Goal: Book appointment/travel/reservation

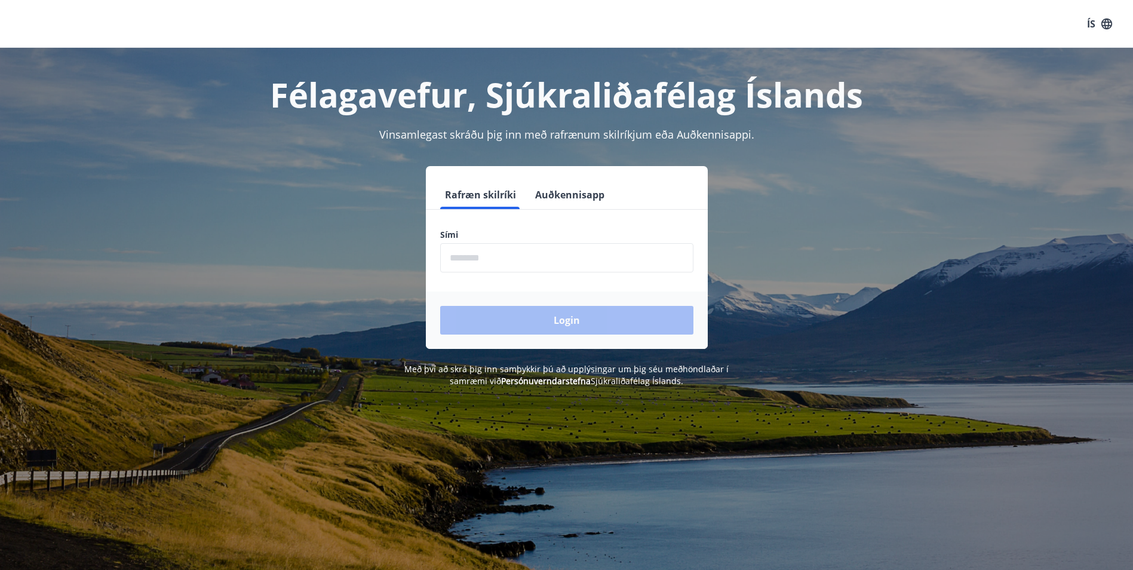
click at [588, 264] on input "phone" at bounding box center [566, 257] width 253 height 29
type input "********"
click at [563, 315] on button "Login" at bounding box center [566, 320] width 253 height 29
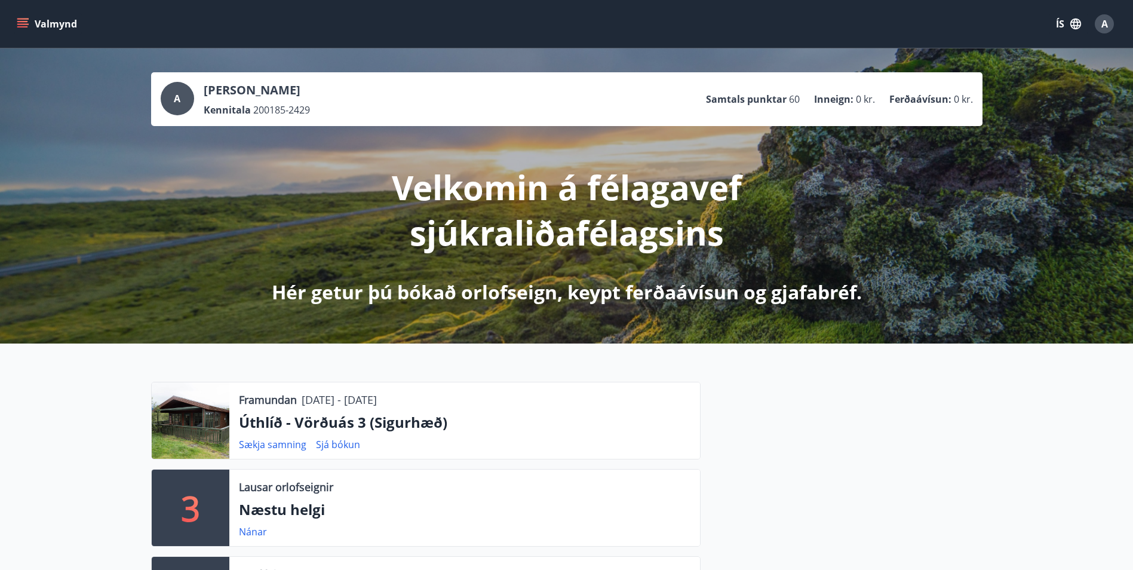
click at [25, 22] on icon "menu" at bounding box center [22, 21] width 11 height 1
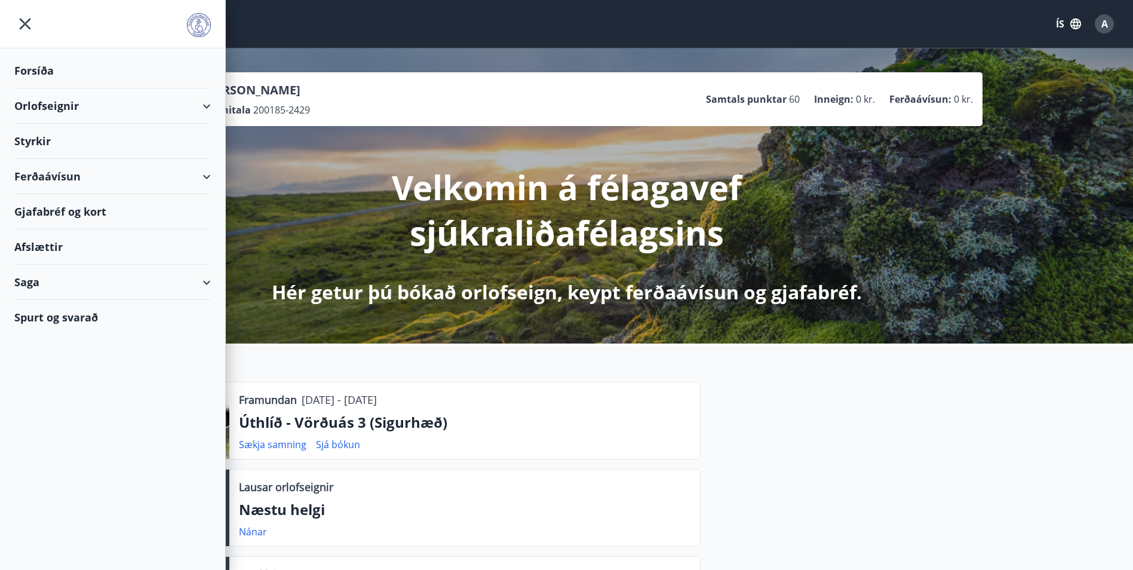
click at [75, 106] on div "Orlofseignir" at bounding box center [112, 105] width 196 height 35
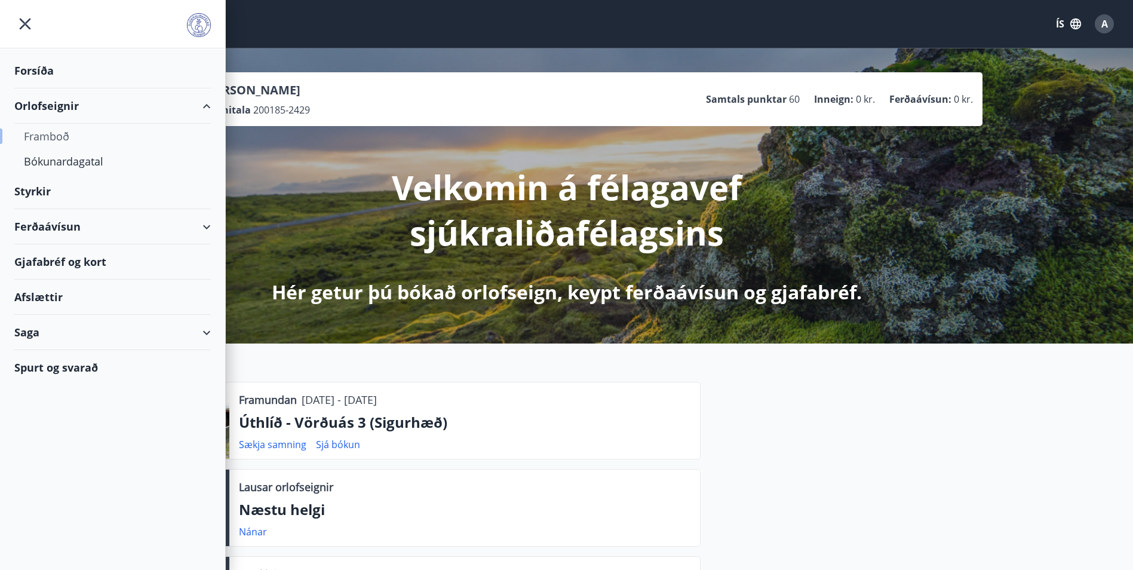
click at [64, 136] on div "Framboð" at bounding box center [112, 136] width 177 height 25
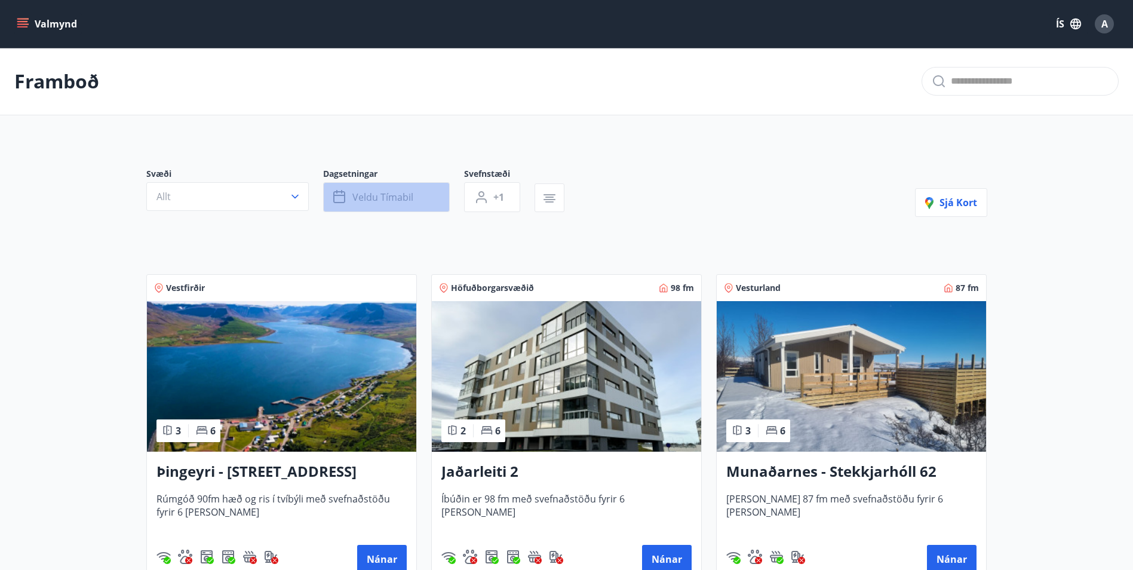
click at [385, 201] on span "Veldu tímabil" at bounding box center [382, 196] width 61 height 13
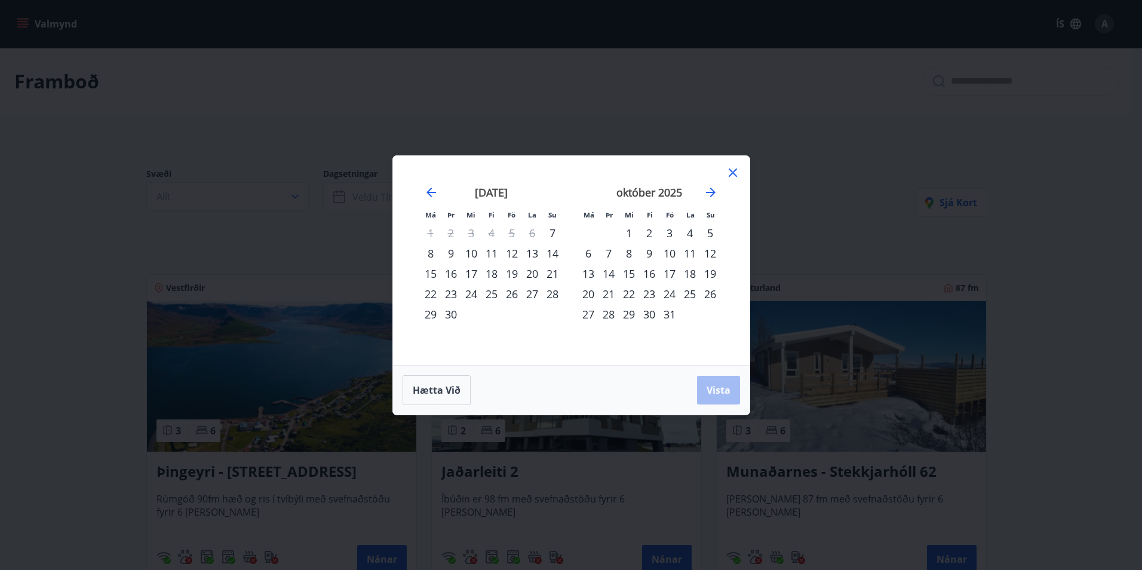
click at [494, 254] on div "11" at bounding box center [491, 253] width 20 height 20
click at [555, 254] on div "14" at bounding box center [552, 253] width 20 height 20
click at [716, 386] on span "Vista" at bounding box center [718, 389] width 24 height 13
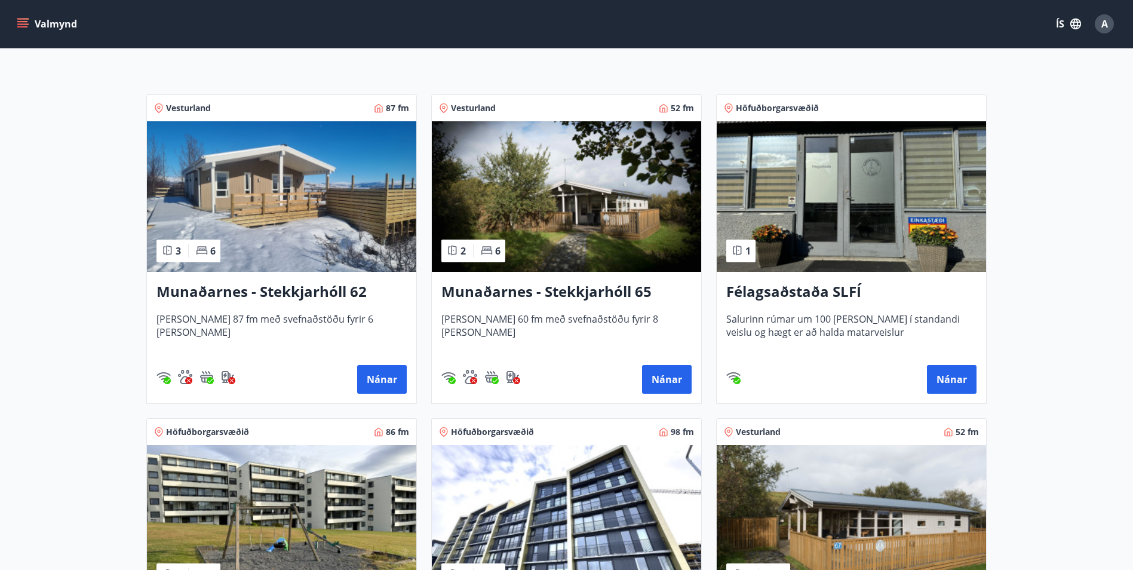
scroll to position [179, 0]
click at [277, 292] on h3 "Munaðarnes - Stekkjarhóll 62" at bounding box center [281, 292] width 250 height 21
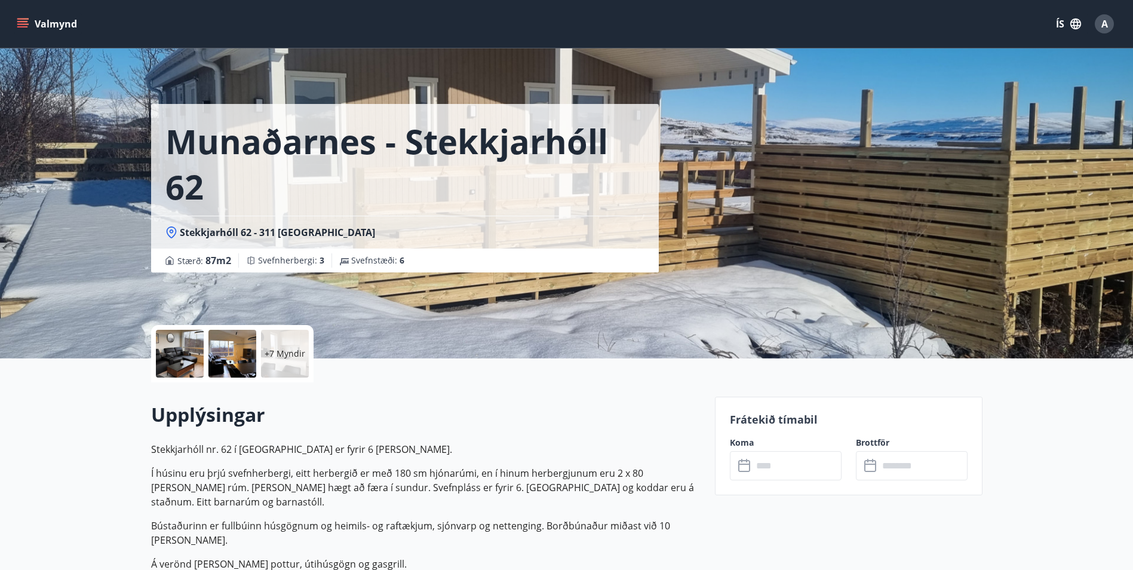
click at [290, 352] on p "+7 Myndir" at bounding box center [285, 354] width 41 height 12
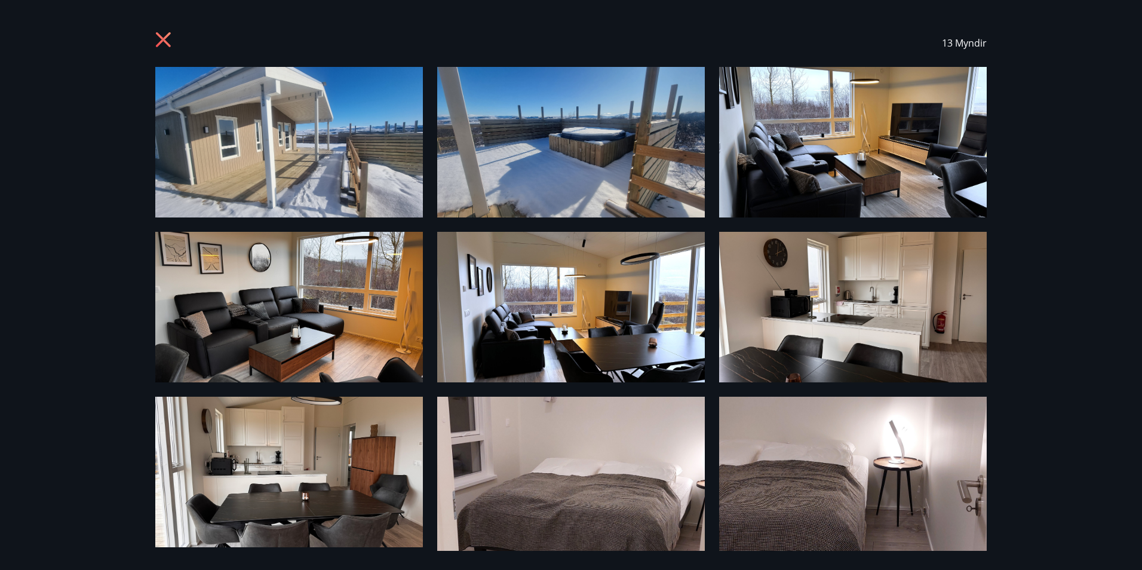
click at [312, 147] on img at bounding box center [288, 142] width 267 height 150
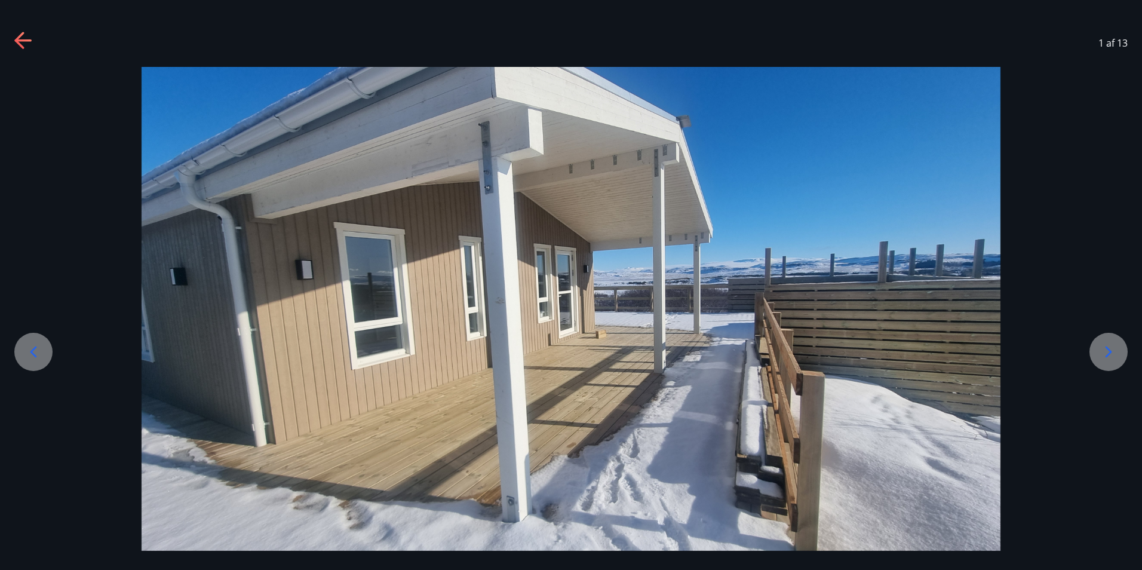
click at [1112, 352] on icon at bounding box center [1108, 351] width 19 height 19
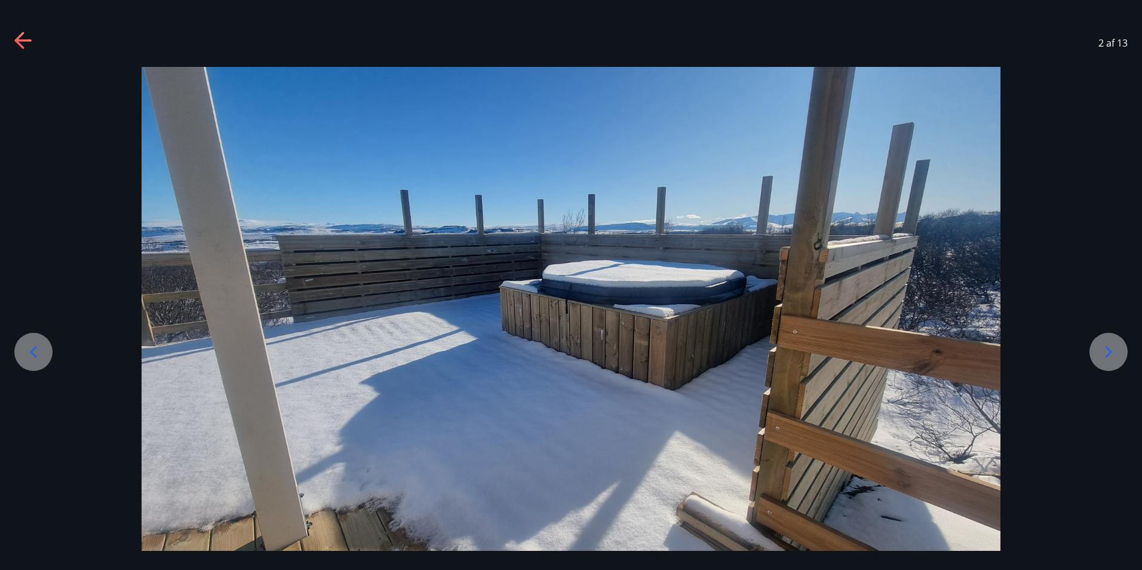
click at [1111, 352] on icon at bounding box center [1108, 351] width 7 height 11
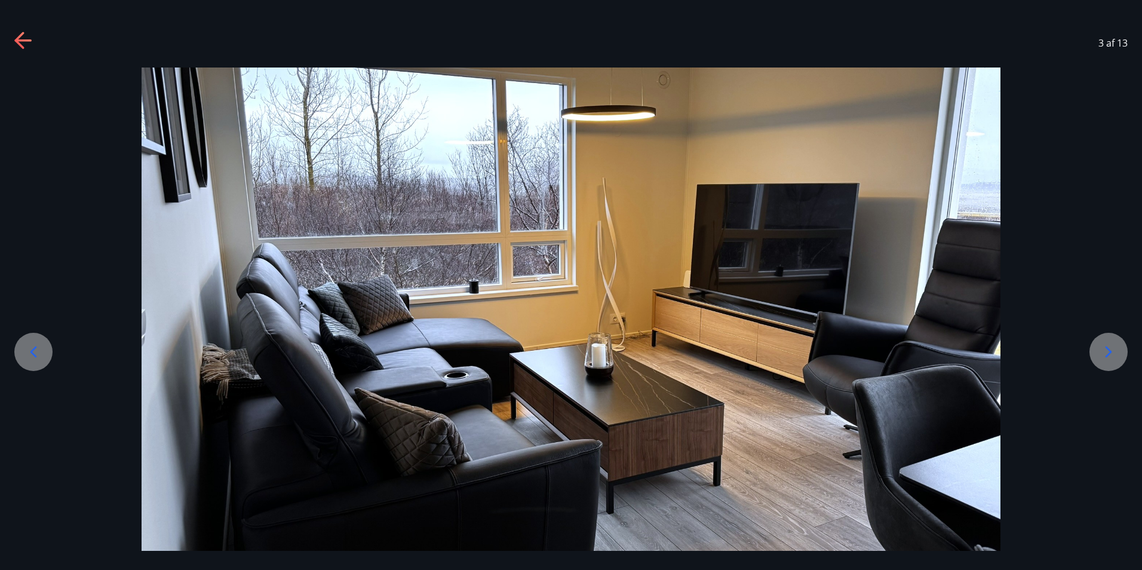
click at [1110, 349] on icon at bounding box center [1108, 351] width 19 height 19
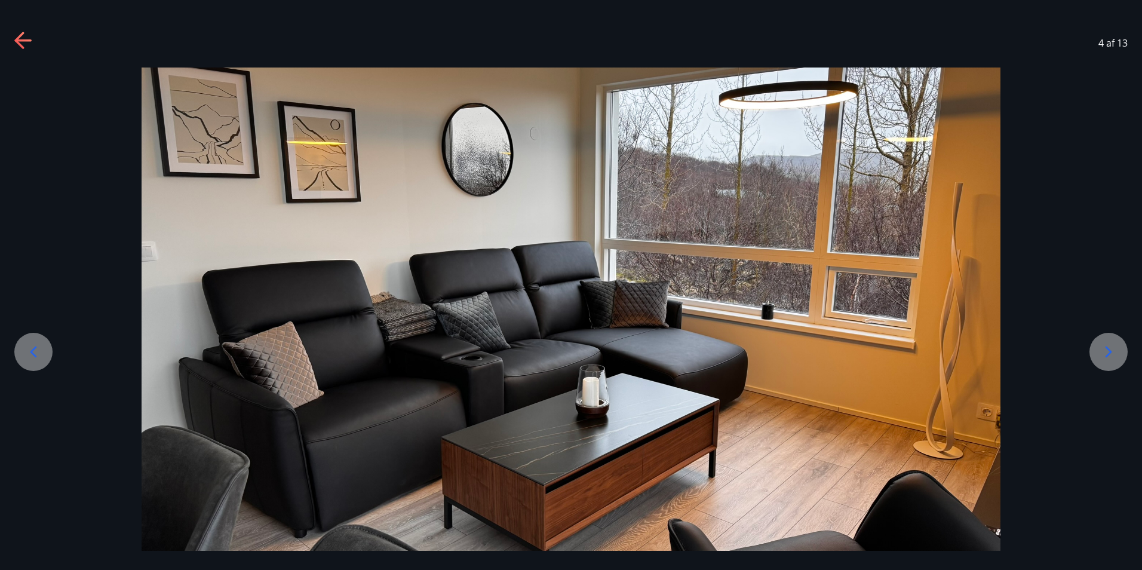
click at [1110, 348] on icon at bounding box center [1108, 351] width 19 height 19
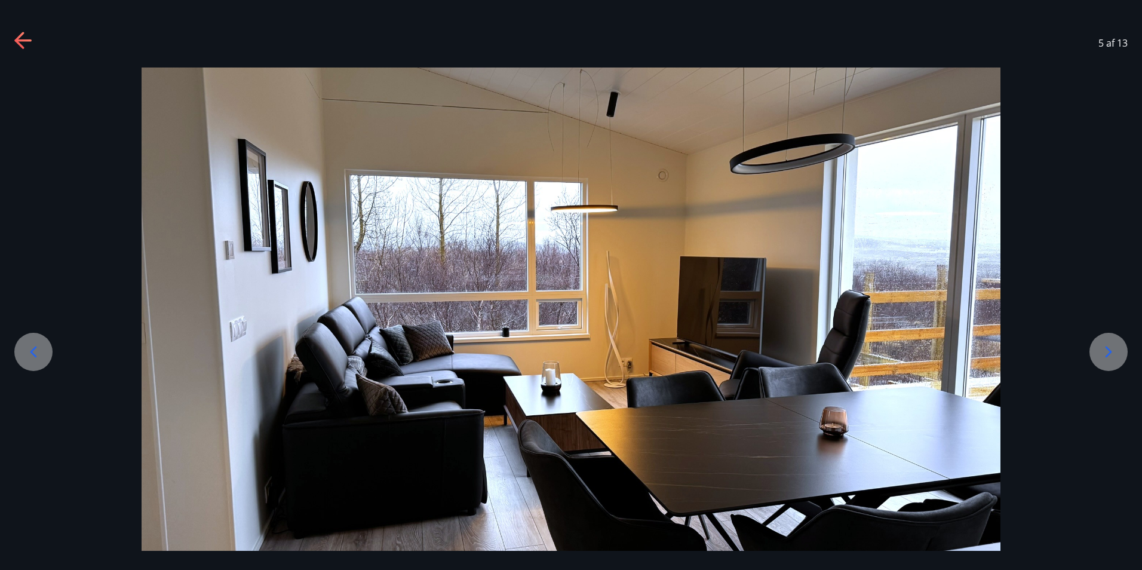
click at [1109, 347] on icon at bounding box center [1108, 351] width 19 height 19
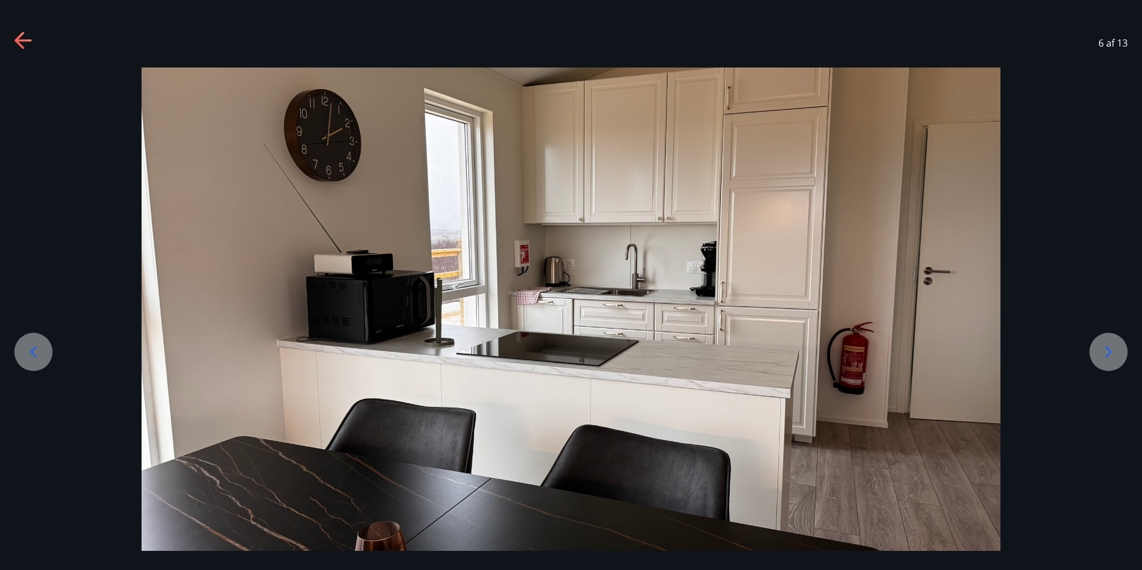
drag, startPoint x: 1109, startPoint y: 346, endPoint x: 1109, endPoint y: 338, distance: 7.8
click at [1109, 345] on icon at bounding box center [1108, 351] width 19 height 19
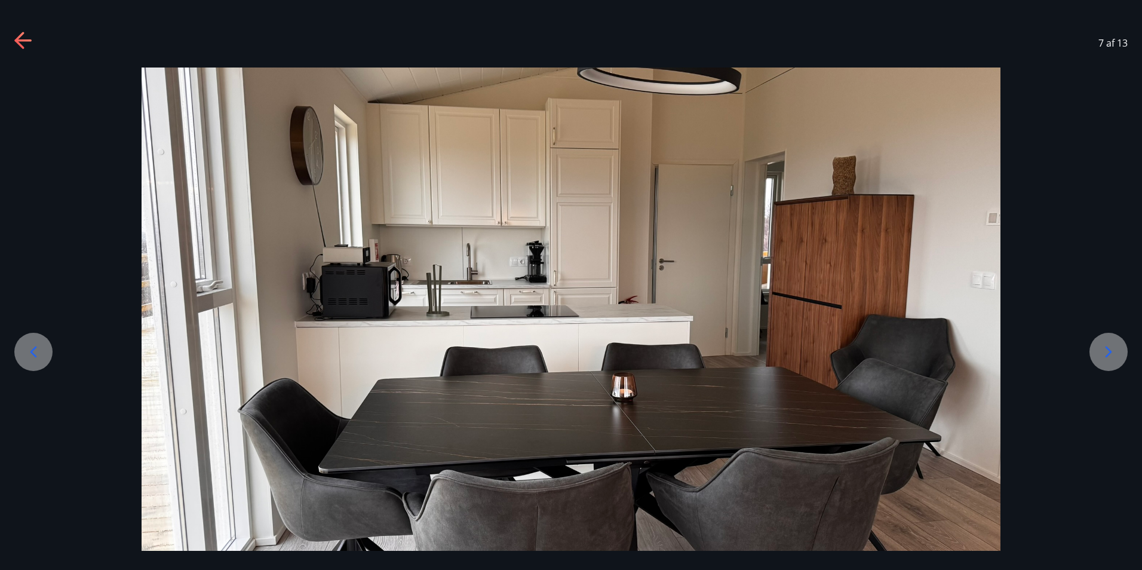
click at [1108, 337] on div at bounding box center [1108, 352] width 38 height 38
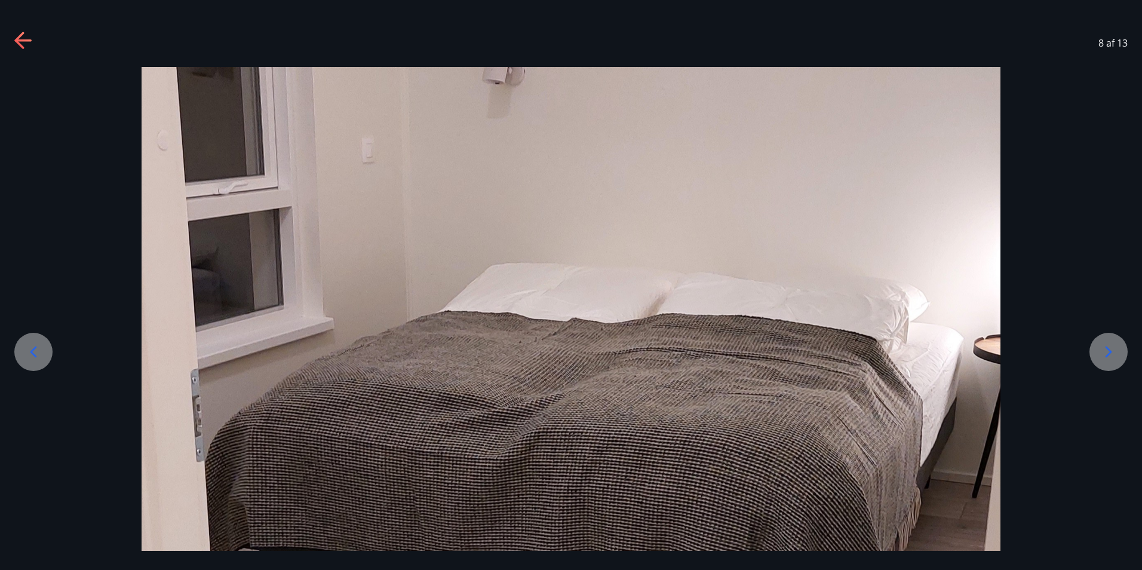
click at [1108, 337] on div at bounding box center [1108, 352] width 38 height 38
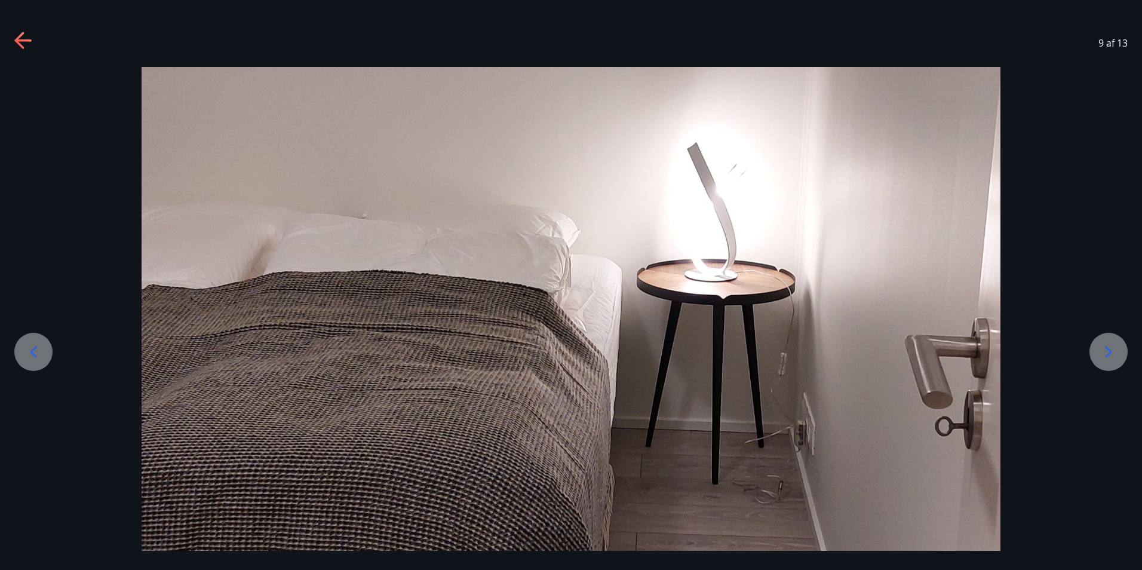
click at [1109, 336] on div at bounding box center [1108, 352] width 38 height 38
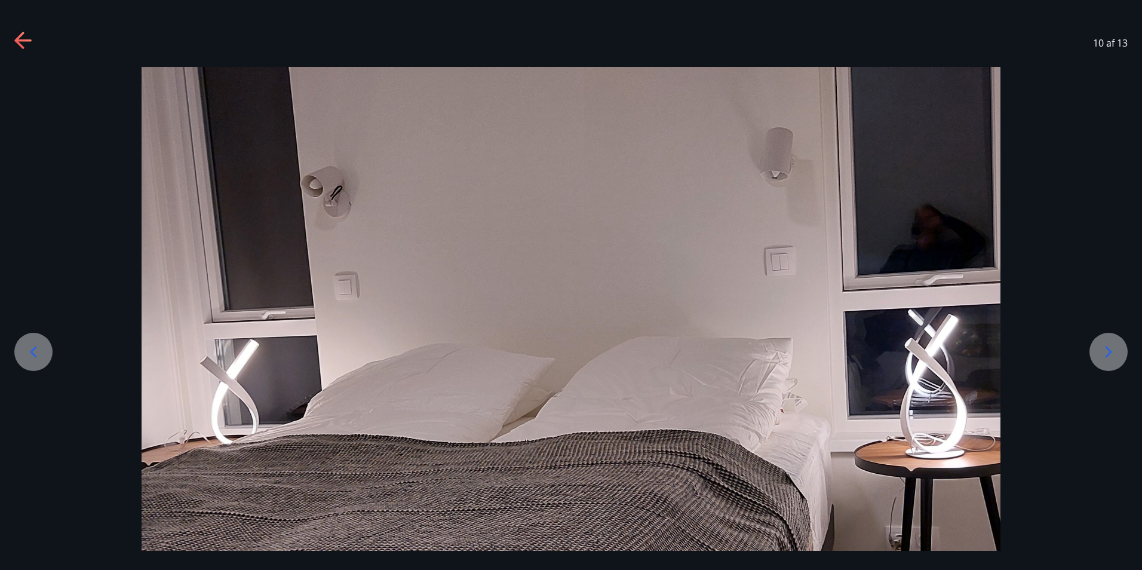
click at [1109, 336] on div at bounding box center [1108, 352] width 38 height 38
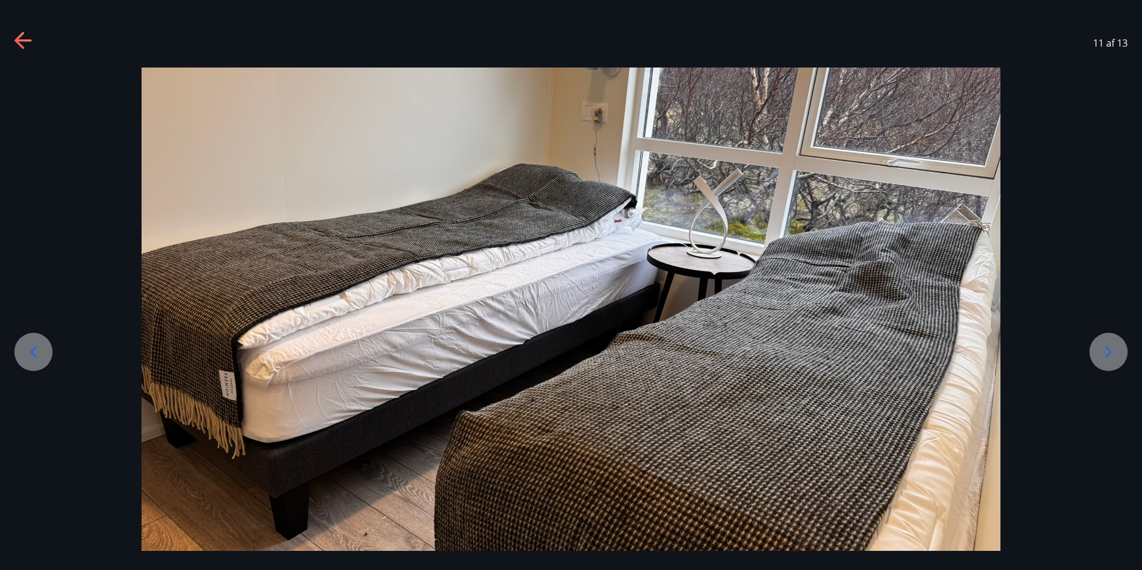
click at [1109, 336] on div at bounding box center [1108, 352] width 38 height 38
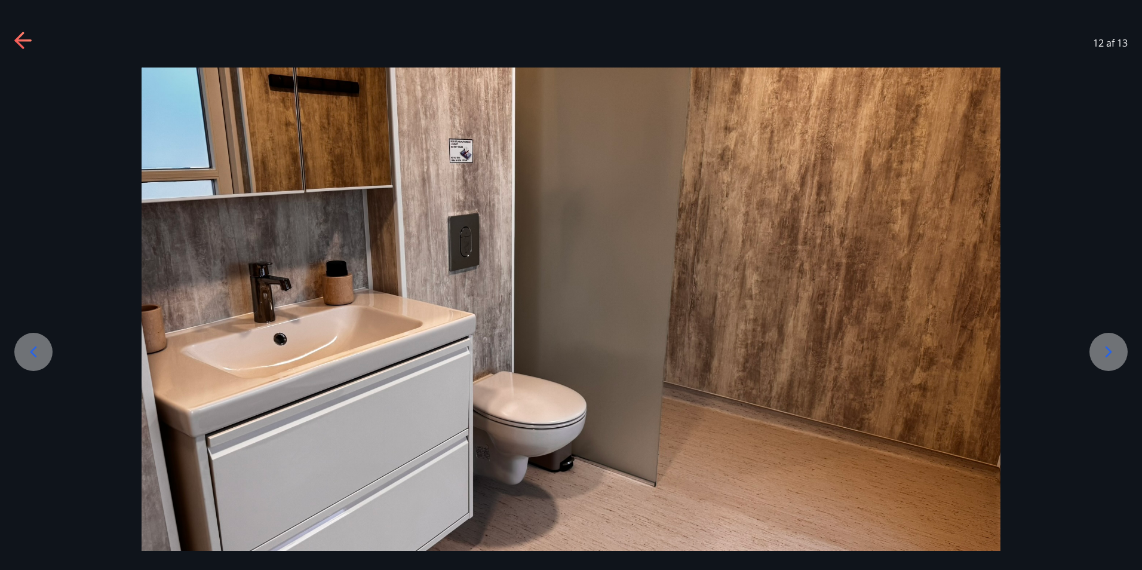
click at [1109, 336] on div at bounding box center [1108, 352] width 38 height 38
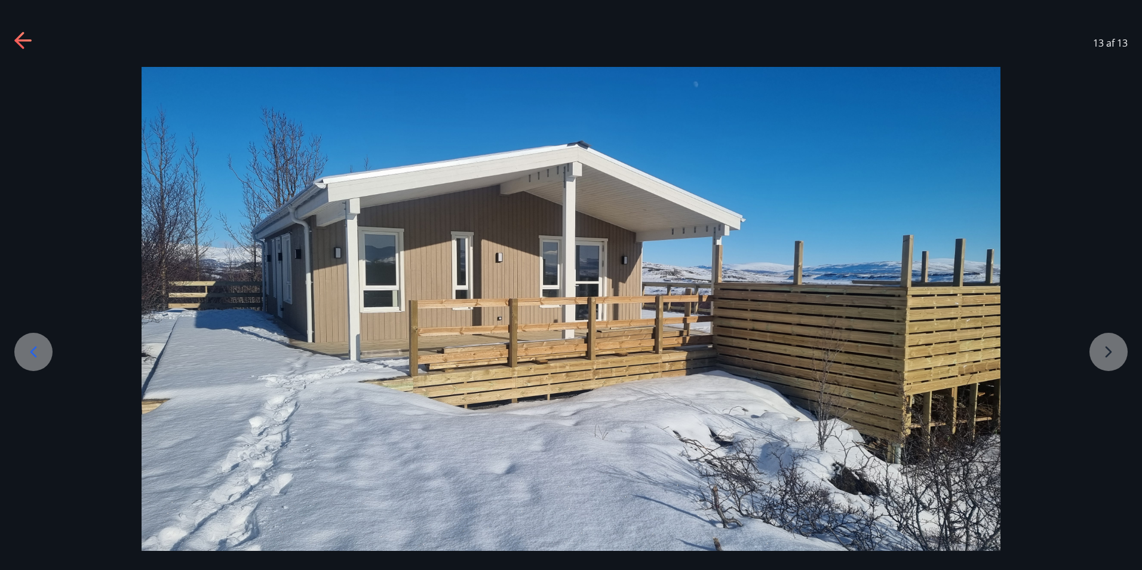
click at [1109, 336] on div at bounding box center [571, 309] width 1142 height 484
click at [25, 36] on icon at bounding box center [23, 41] width 19 height 19
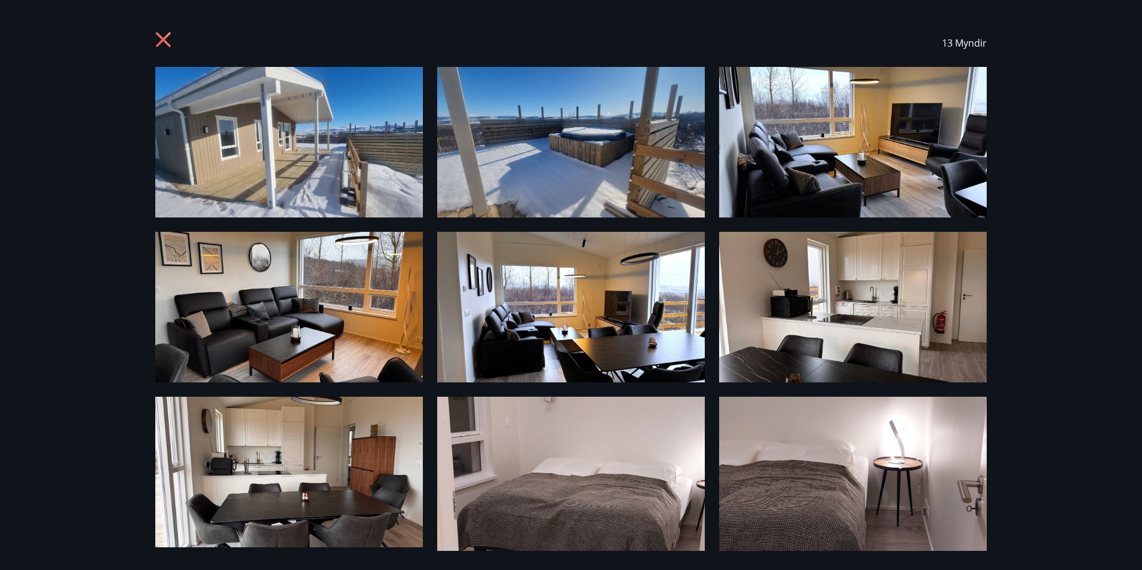
click at [168, 36] on icon at bounding box center [163, 39] width 15 height 15
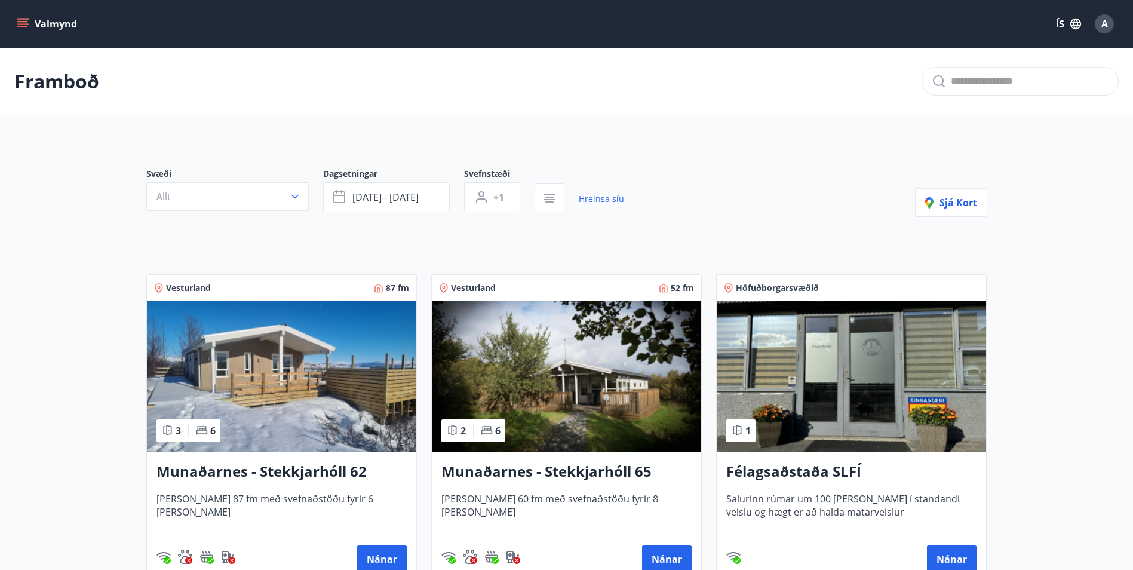
click at [24, 24] on icon "menu" at bounding box center [23, 23] width 13 height 1
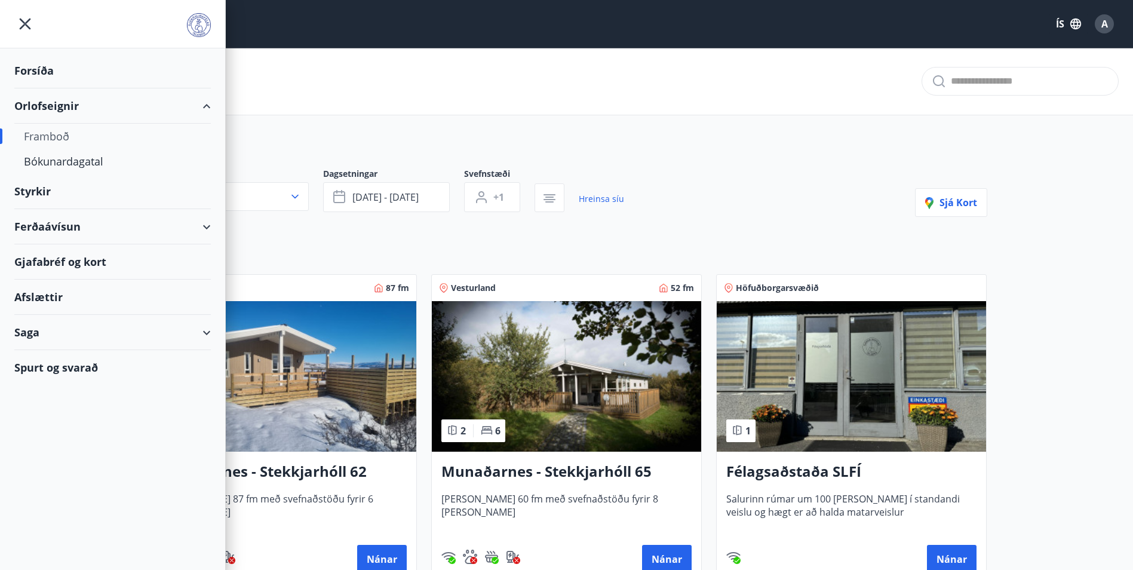
click at [60, 103] on div "Orlofseignir" at bounding box center [112, 105] width 196 height 35
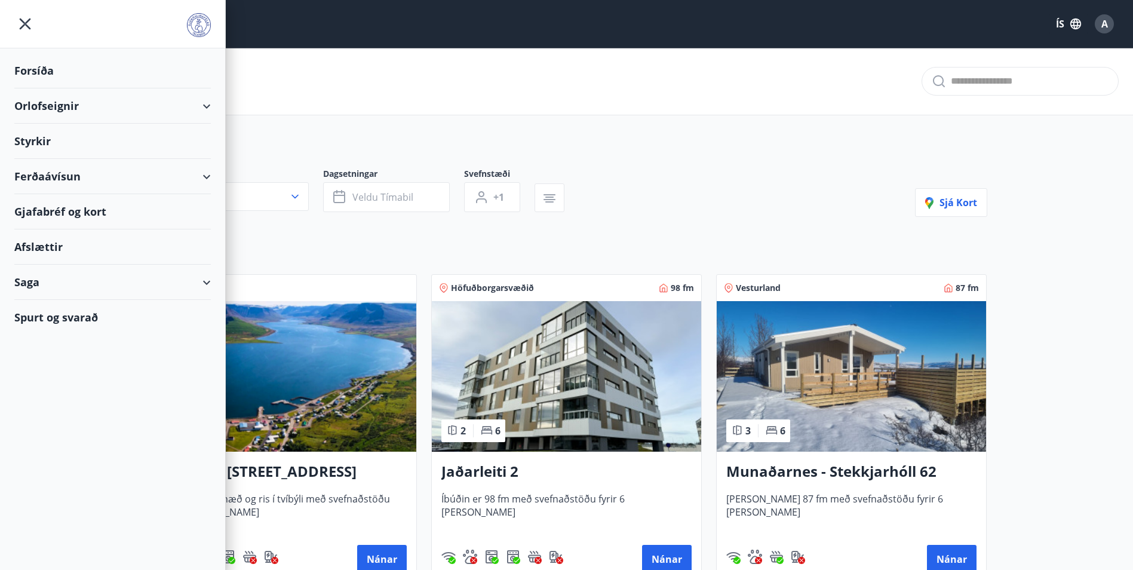
drag, startPoint x: 1063, startPoint y: 350, endPoint x: 1074, endPoint y: 353, distance: 11.2
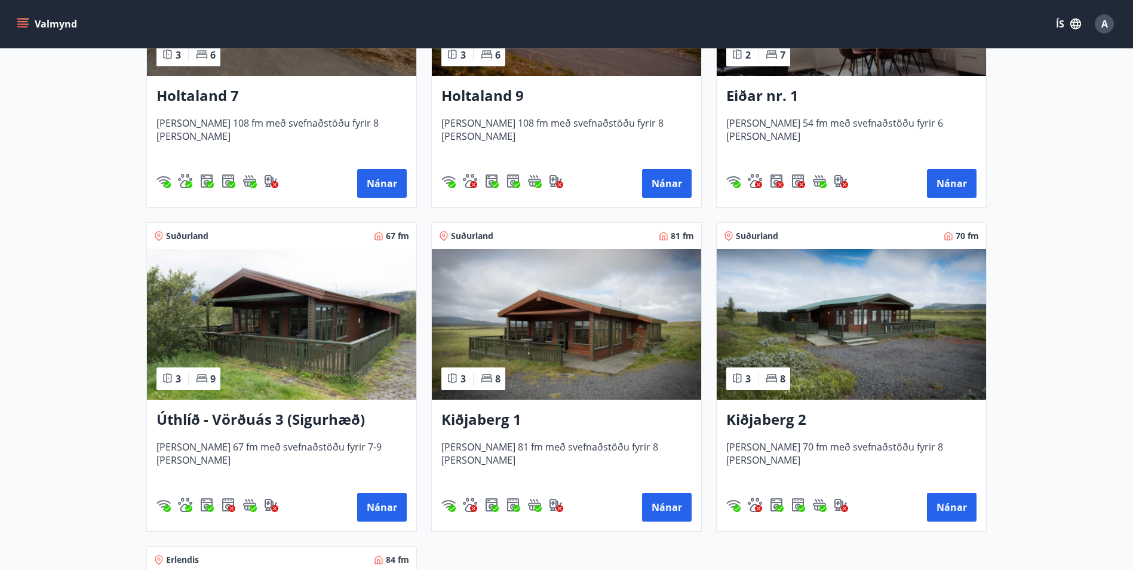
scroll to position [1672, 0]
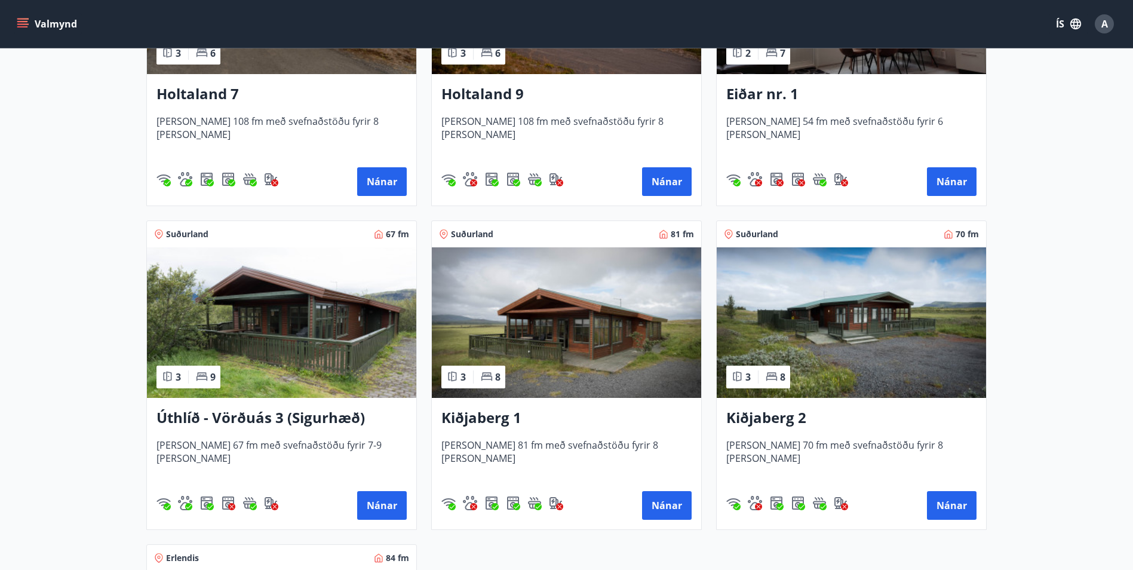
click at [229, 417] on h3 "Úthlíð - Vörðuás 3 (Sigurhæð)" at bounding box center [281, 417] width 250 height 21
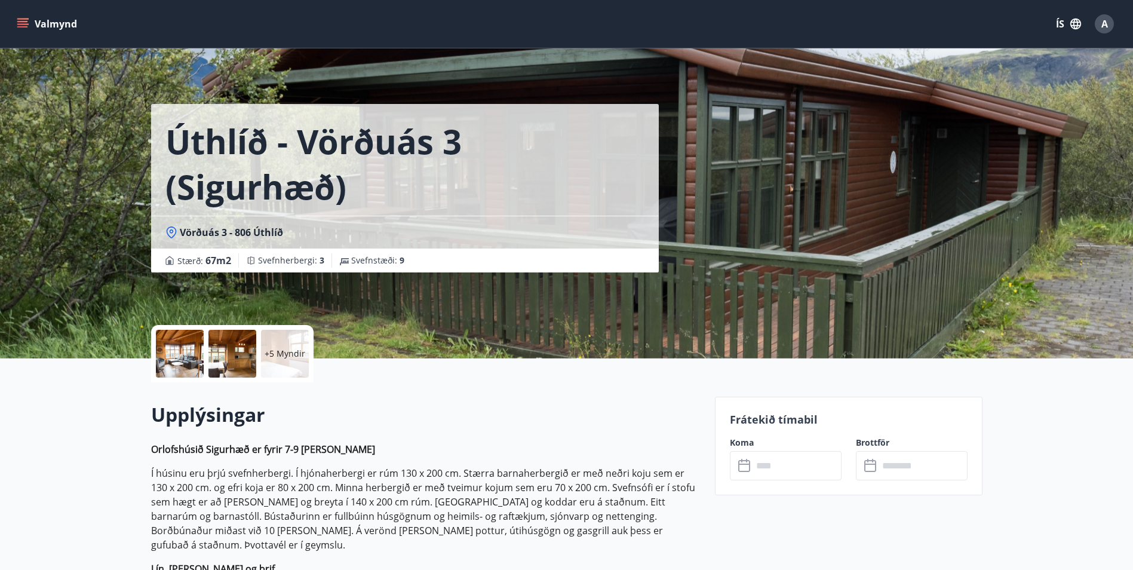
click at [284, 350] on p "+5 Myndir" at bounding box center [285, 354] width 41 height 12
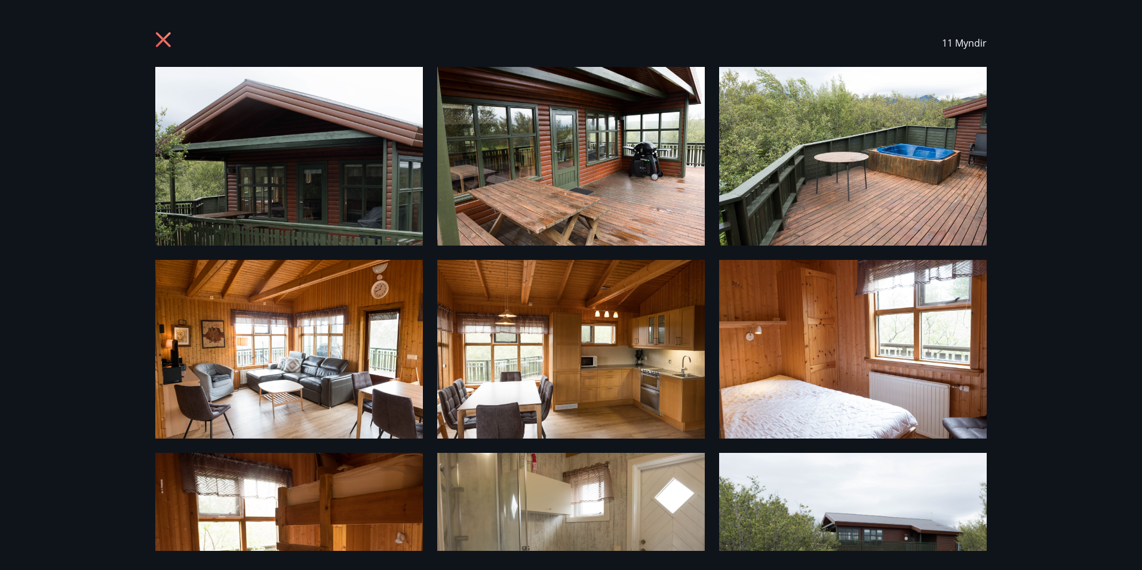
click at [312, 158] on img at bounding box center [288, 156] width 267 height 179
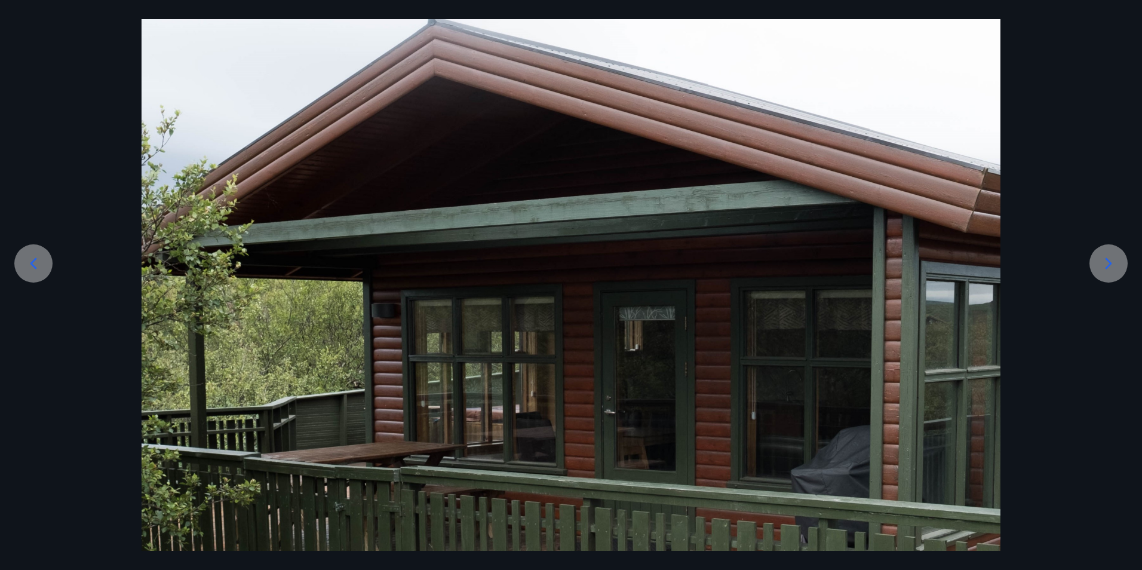
scroll to position [89, 0]
click at [1107, 264] on icon at bounding box center [1108, 262] width 19 height 19
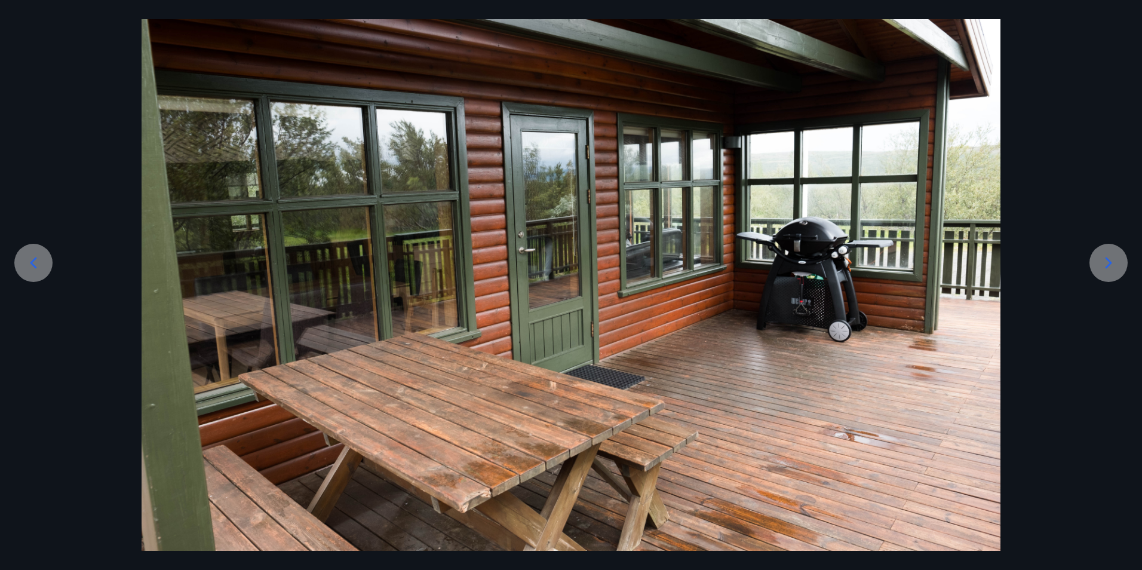
click at [1112, 259] on icon at bounding box center [1108, 262] width 19 height 19
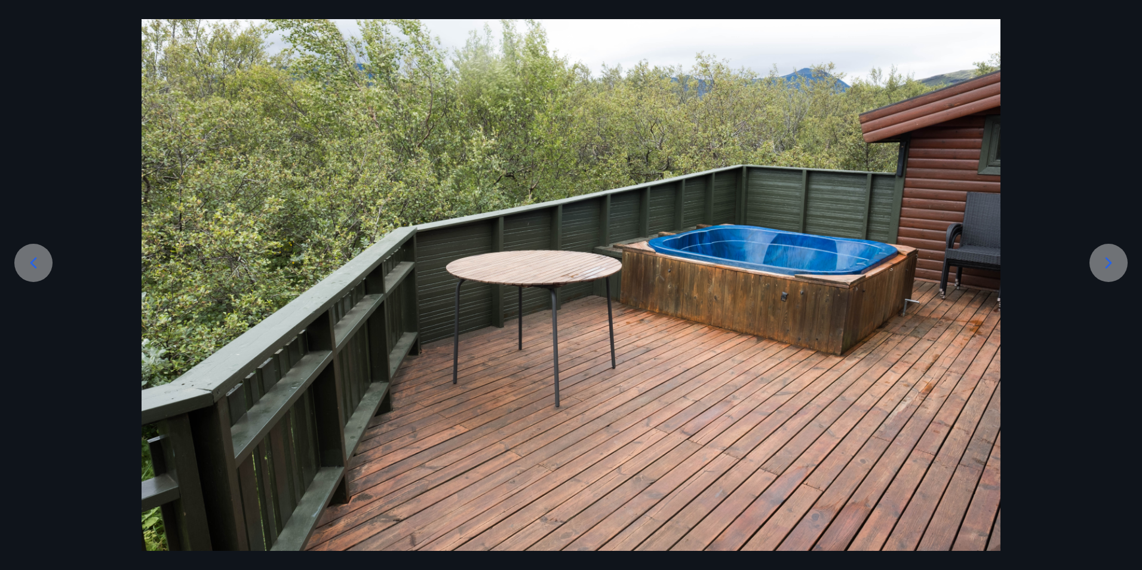
click at [1111, 257] on icon at bounding box center [1108, 262] width 19 height 19
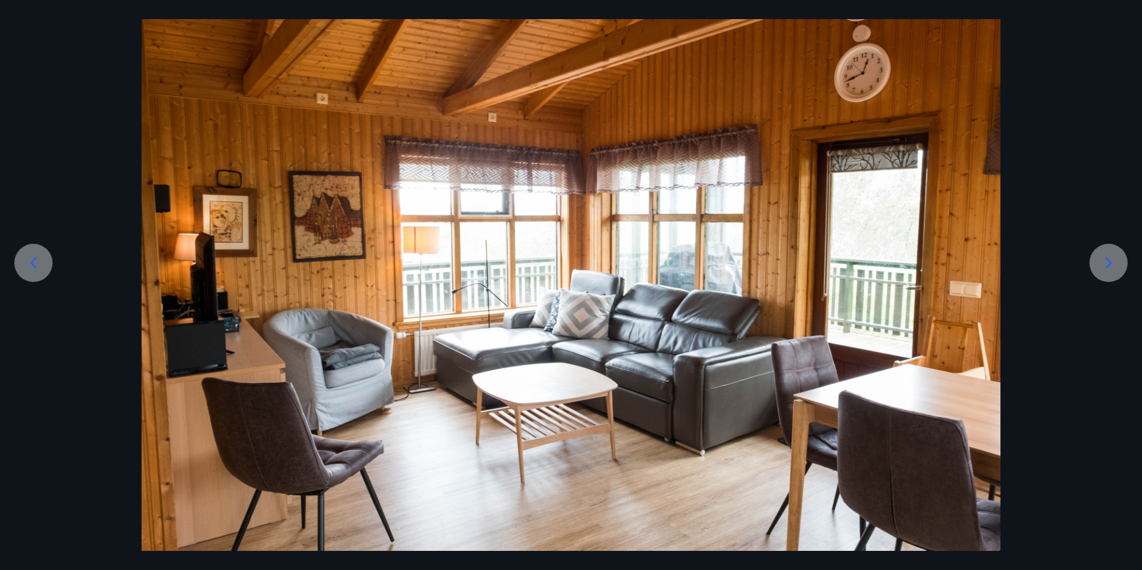
click at [1111, 257] on icon at bounding box center [1108, 262] width 19 height 19
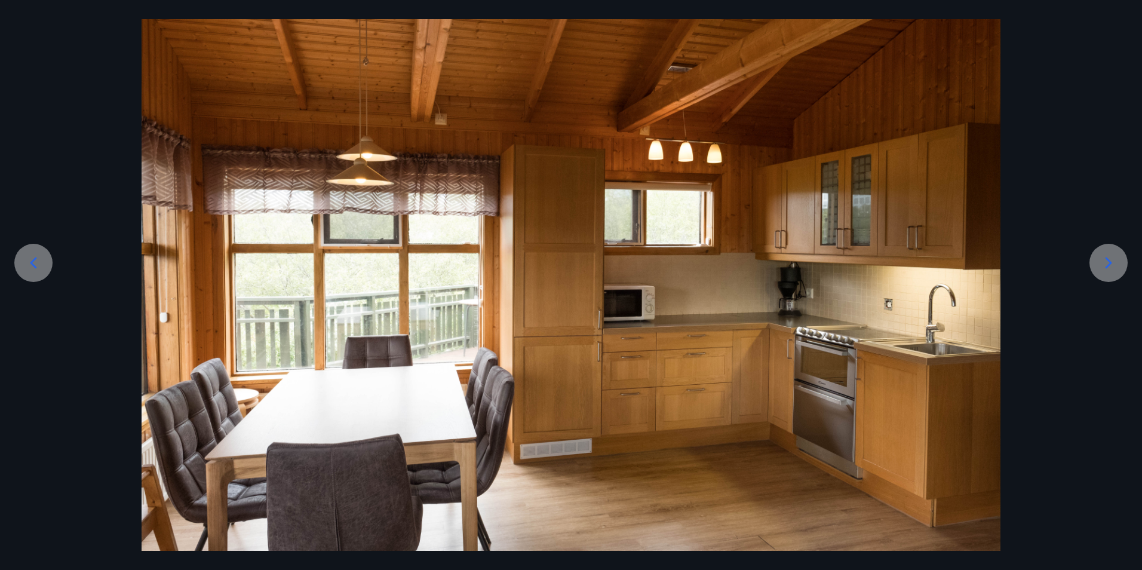
click at [1111, 257] on icon at bounding box center [1108, 262] width 19 height 19
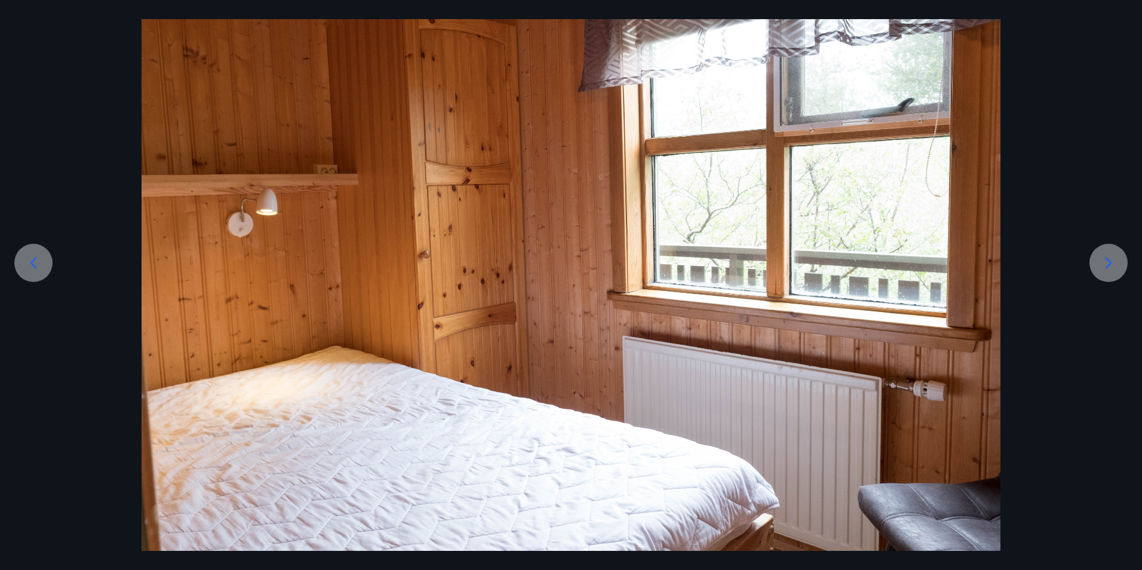
click at [1108, 257] on icon at bounding box center [1108, 262] width 19 height 19
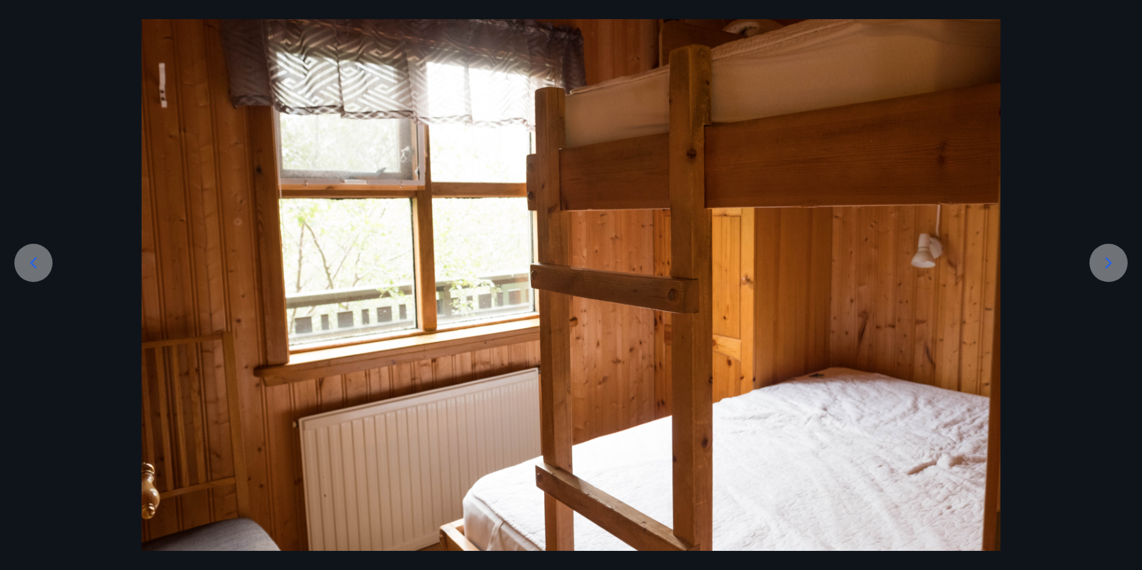
click at [1105, 257] on icon at bounding box center [1108, 262] width 19 height 19
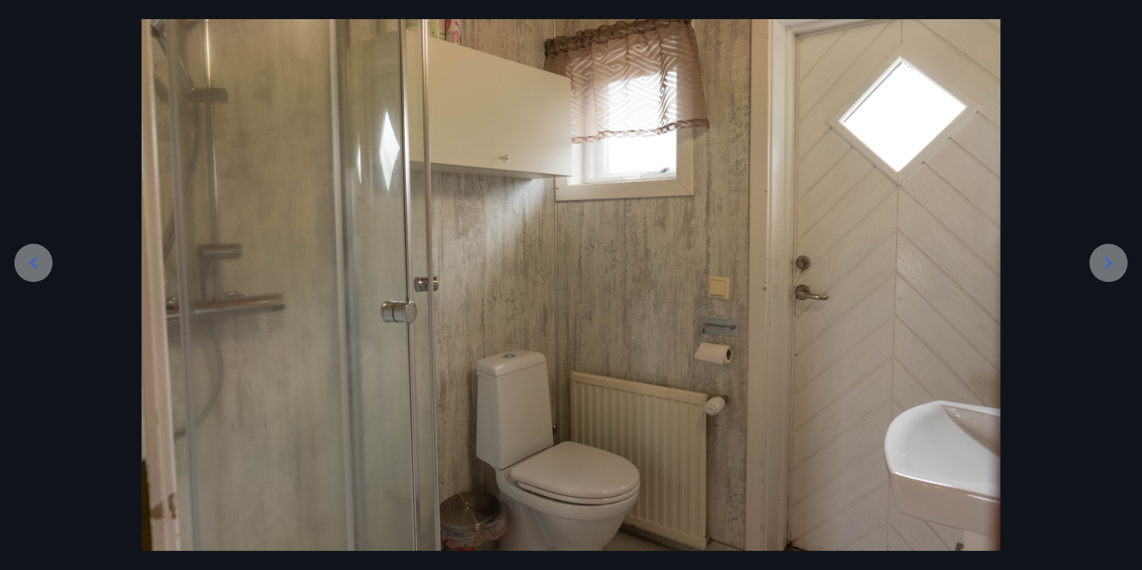
click at [1109, 262] on icon at bounding box center [1108, 262] width 7 height 11
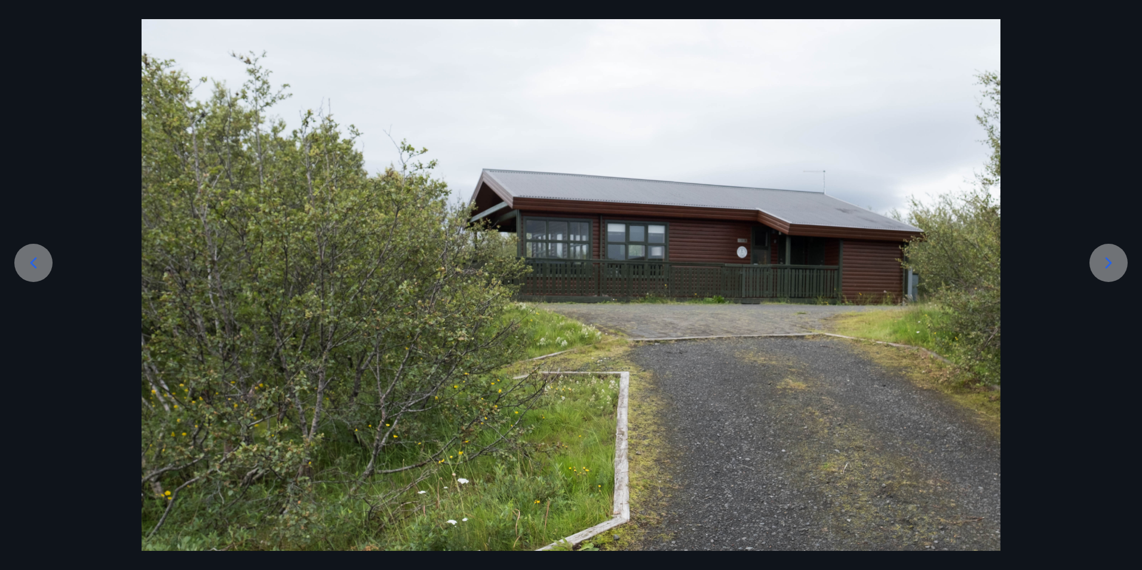
click at [1109, 262] on icon at bounding box center [1108, 262] width 7 height 11
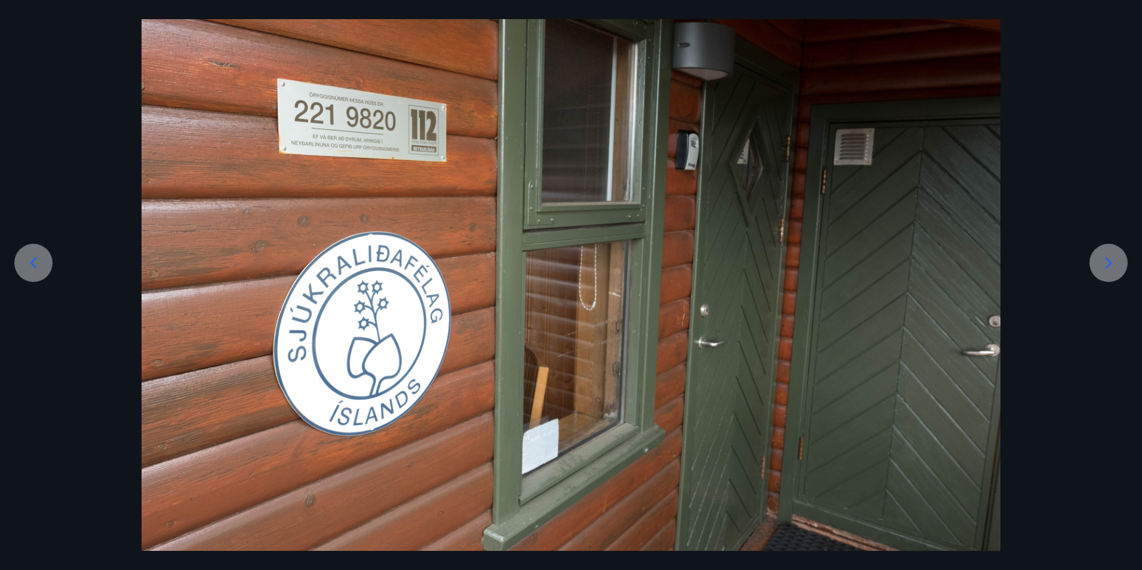
click at [1109, 262] on icon at bounding box center [1108, 262] width 7 height 11
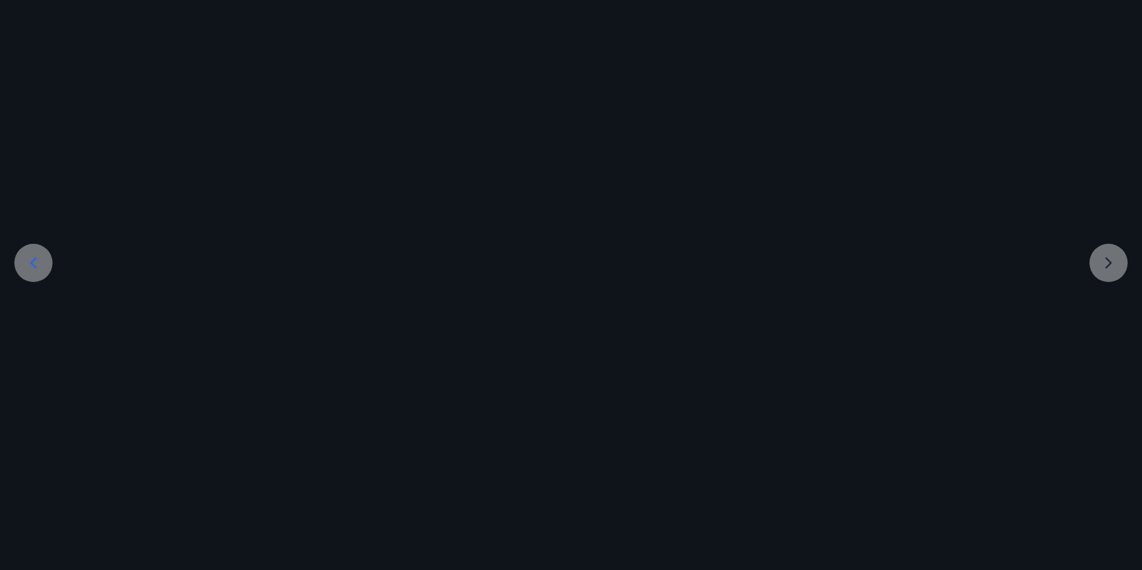
scroll to position [1, 0]
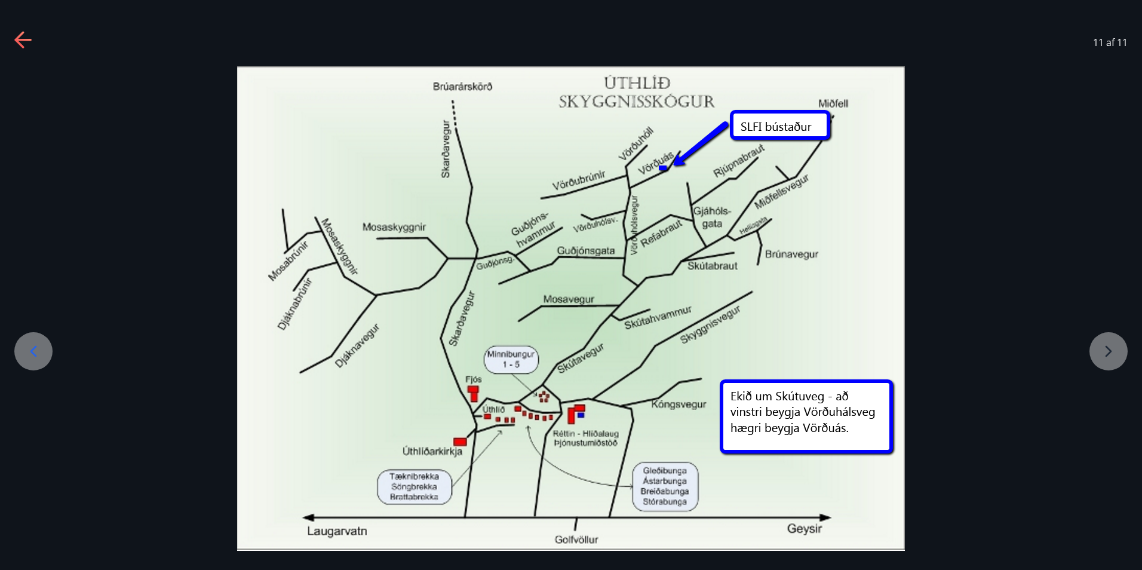
click at [20, 41] on icon at bounding box center [23, 40] width 19 height 19
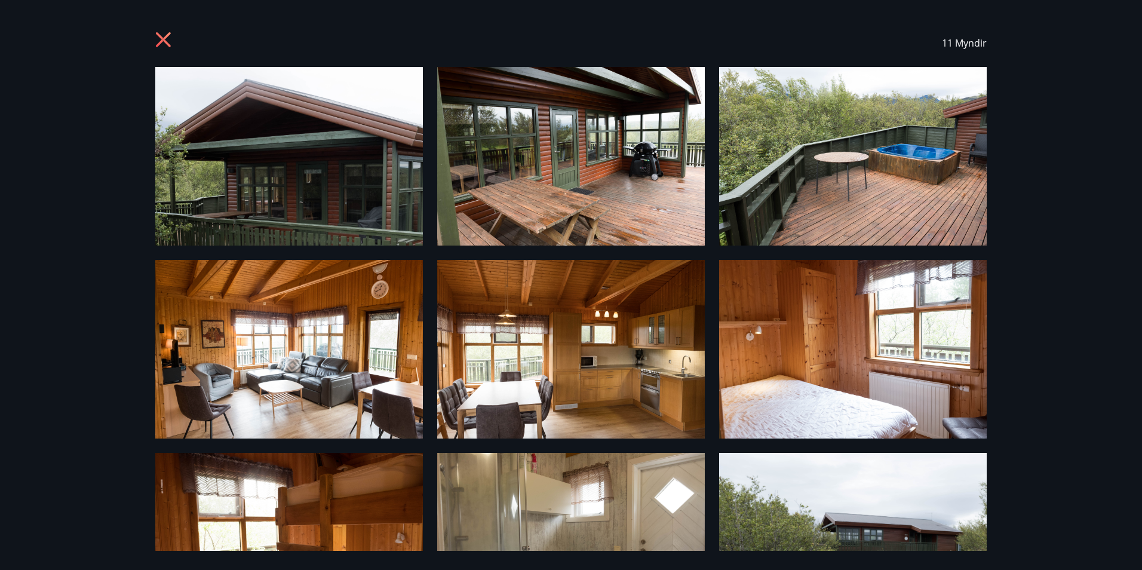
click at [361, 178] on img at bounding box center [288, 156] width 267 height 179
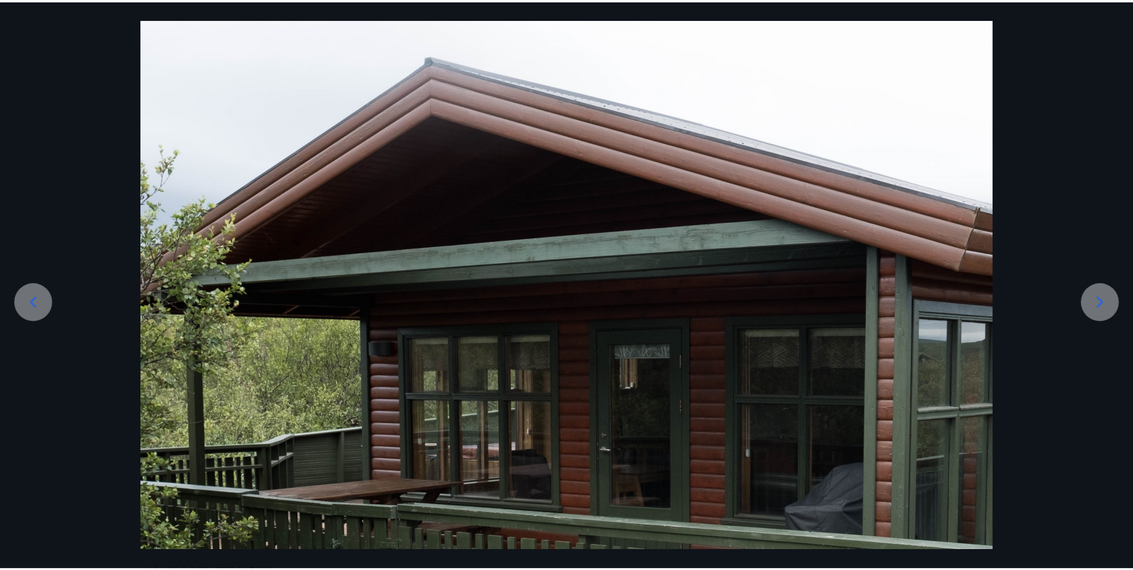
scroll to position [0, 0]
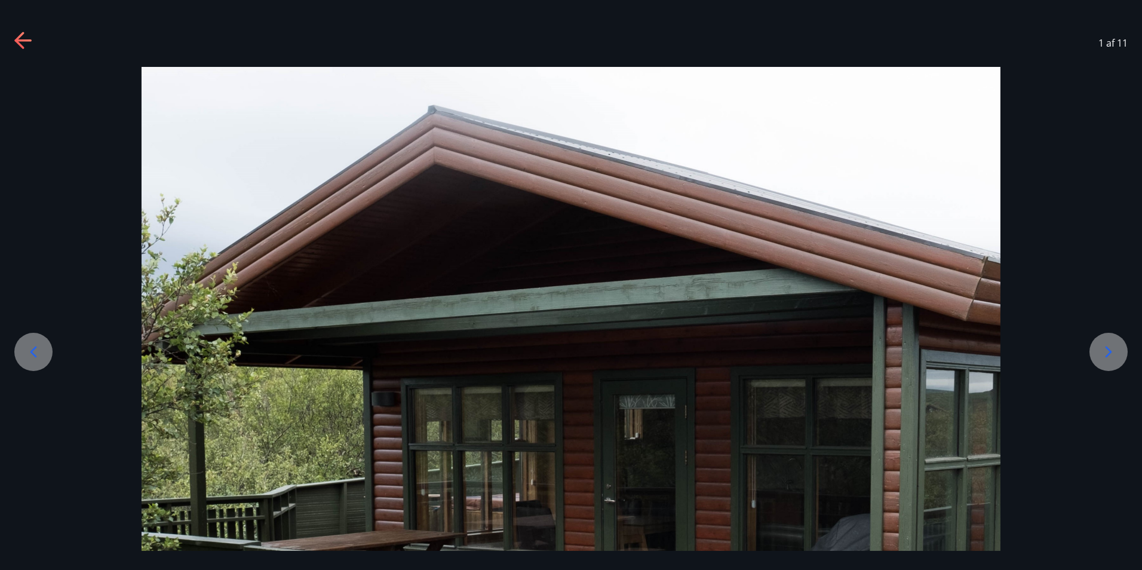
click at [1111, 355] on icon at bounding box center [1108, 351] width 19 height 19
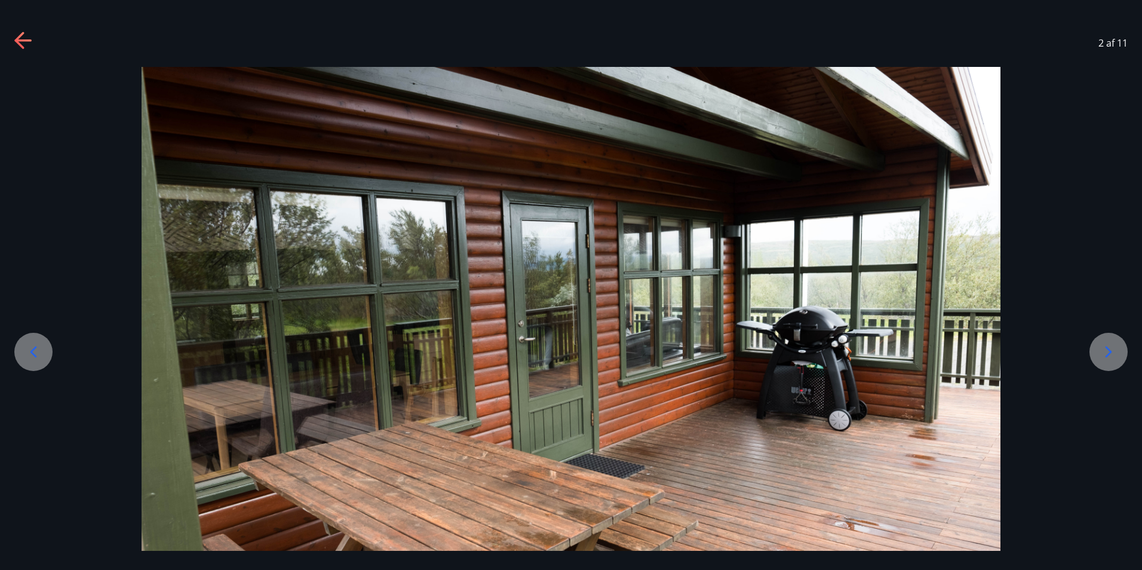
click at [21, 41] on icon at bounding box center [22, 40] width 17 height 2
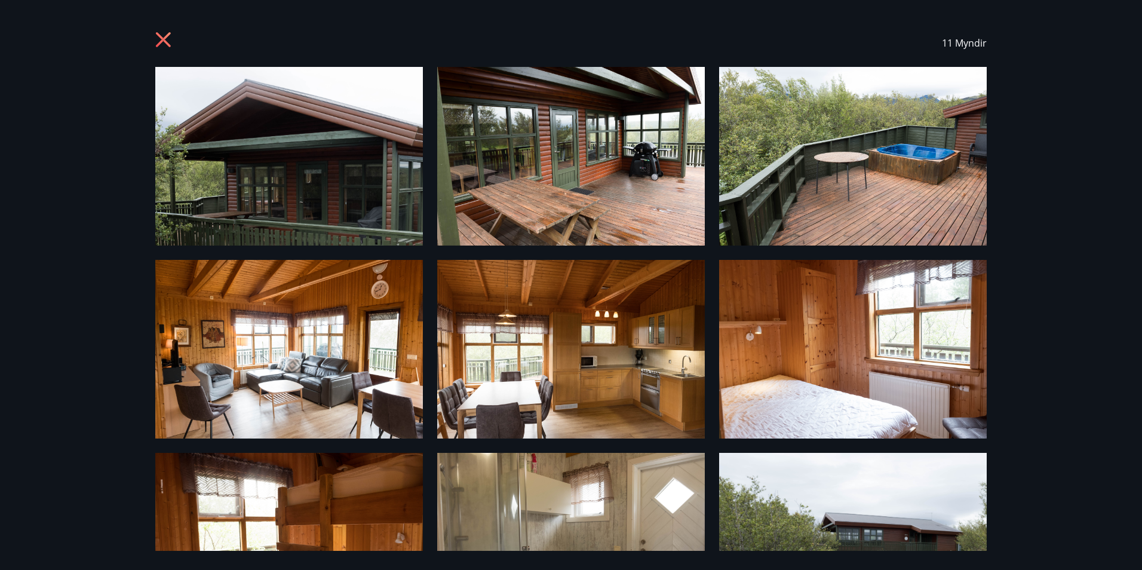
click at [164, 40] on icon at bounding box center [163, 39] width 3 height 3
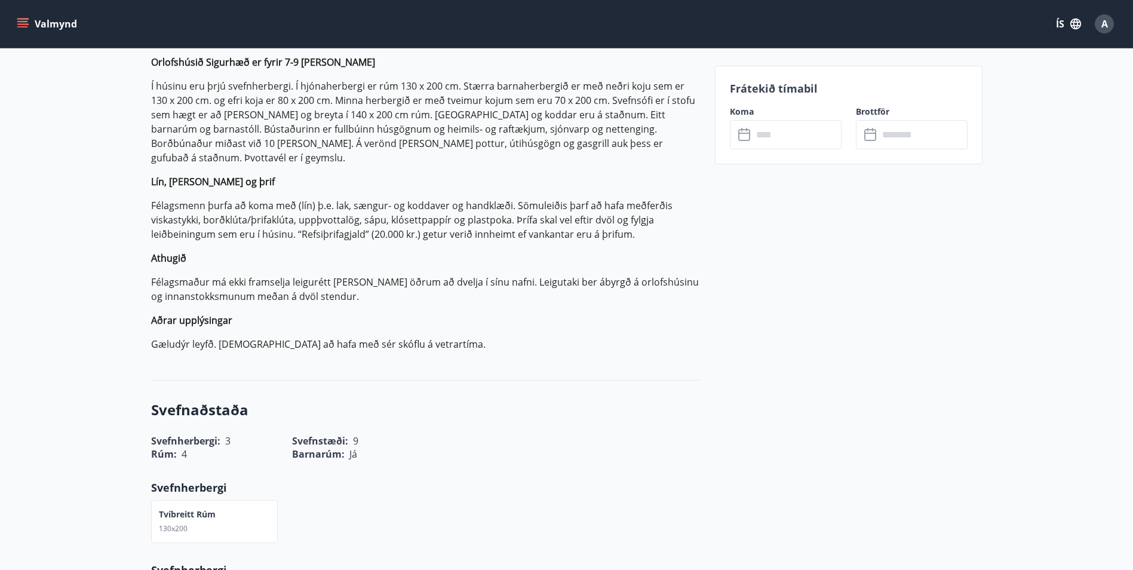
scroll to position [478, 0]
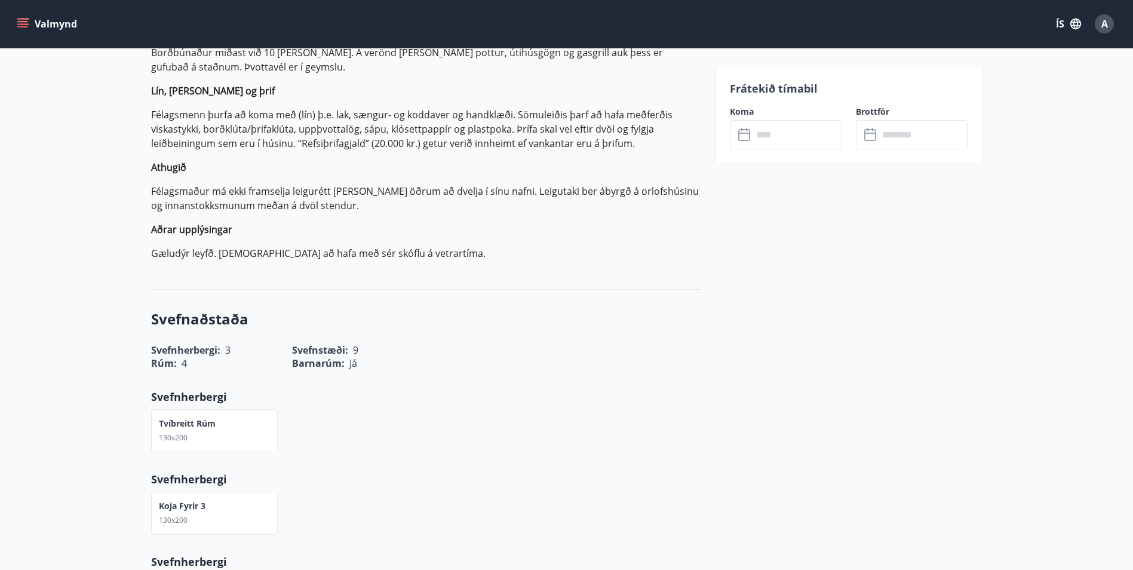
click at [26, 19] on icon "menu" at bounding box center [23, 19] width 13 height 1
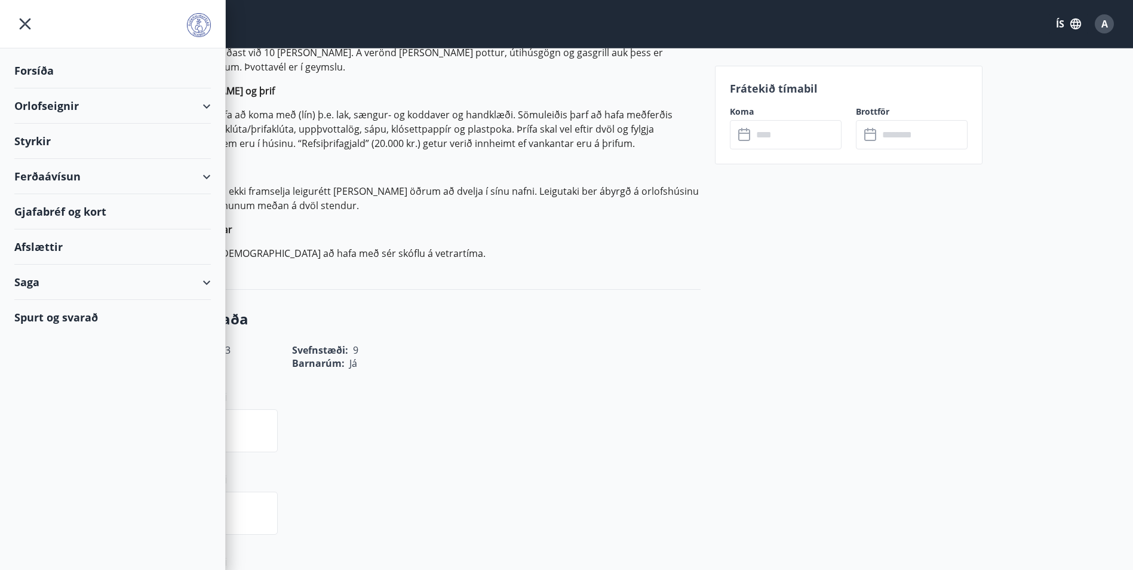
click at [70, 108] on div "Orlofseignir" at bounding box center [112, 105] width 196 height 35
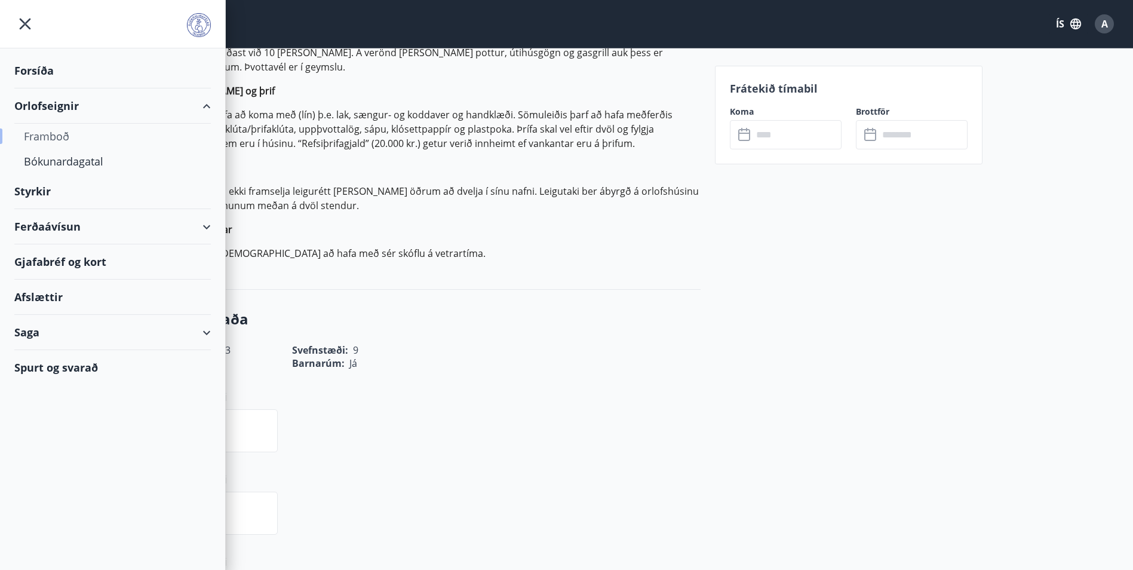
click at [63, 139] on div "Framboð" at bounding box center [112, 136] width 177 height 25
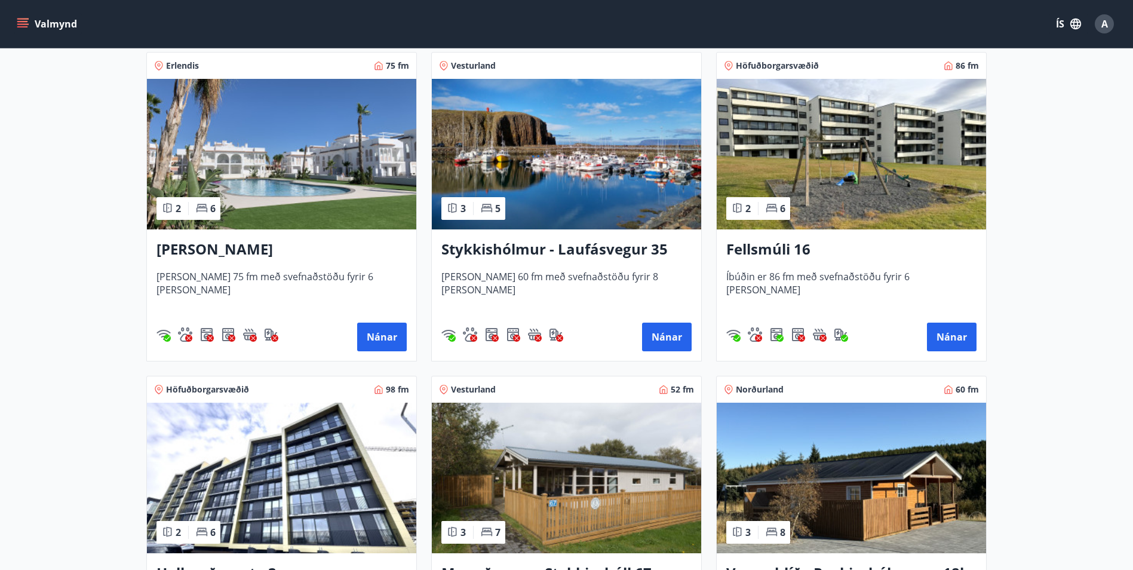
scroll to position [836, 0]
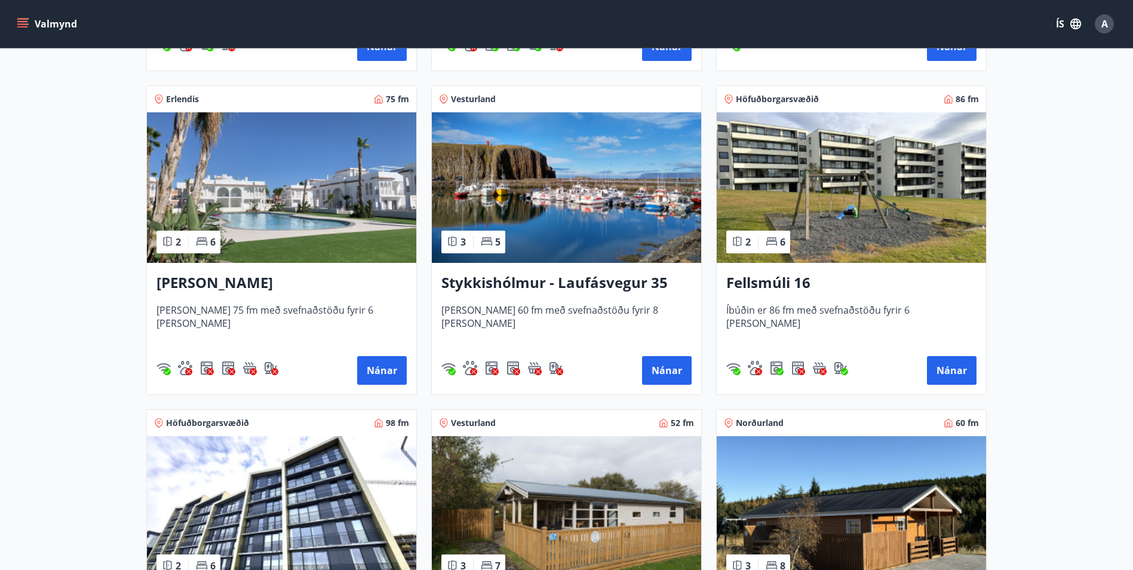
click at [24, 20] on icon "menu" at bounding box center [23, 24] width 12 height 12
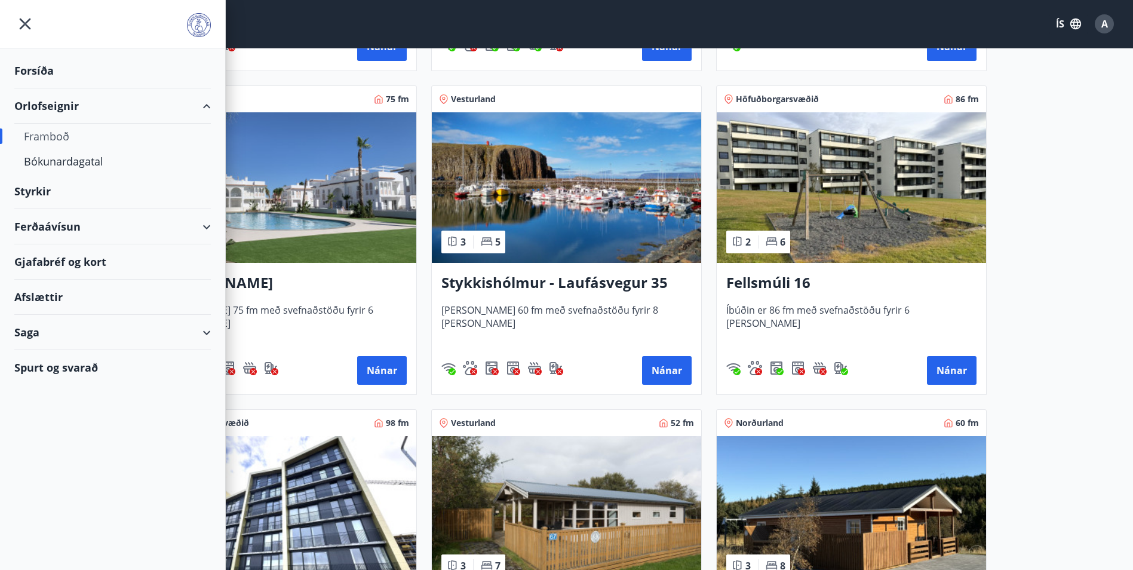
click at [56, 136] on div "Framboð" at bounding box center [112, 136] width 177 height 25
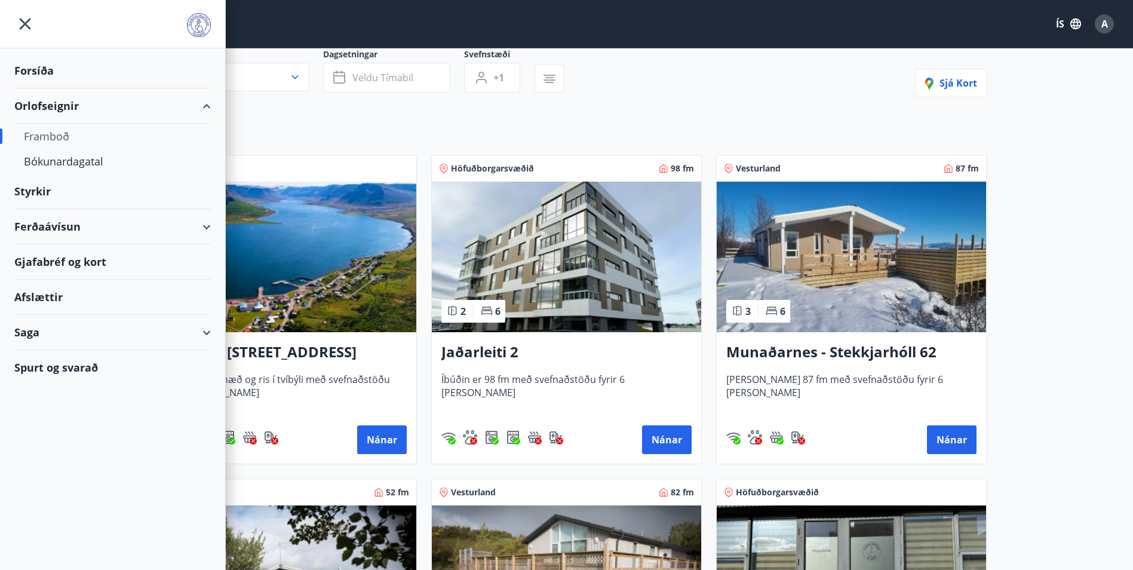
scroll to position [0, 0]
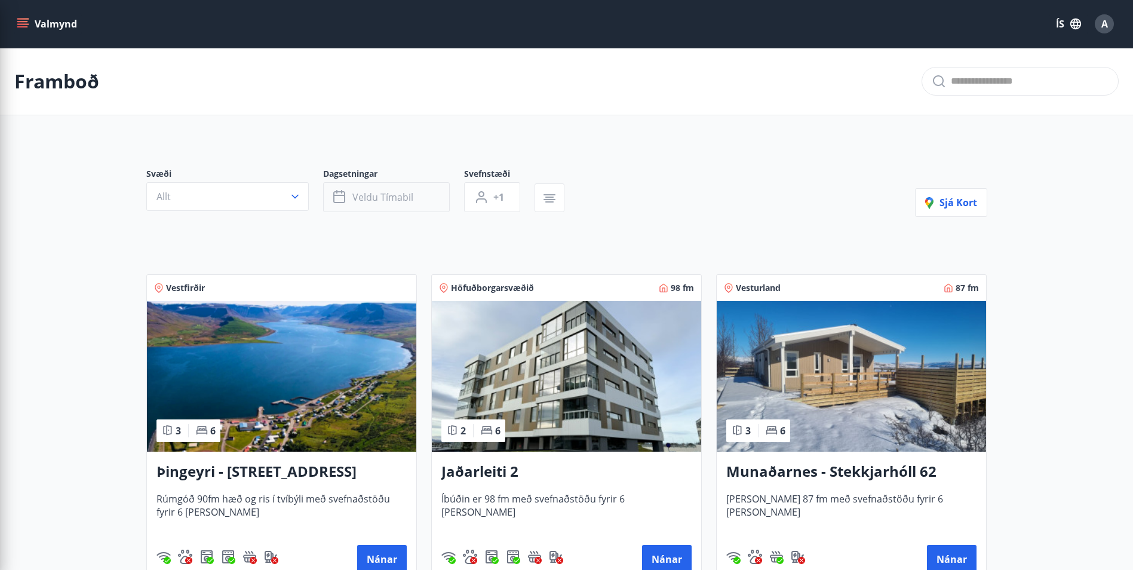
drag, startPoint x: 669, startPoint y: 159, endPoint x: 446, endPoint y: 184, distance: 224.1
click at [395, 196] on span "Veldu tímabil" at bounding box center [382, 196] width 61 height 13
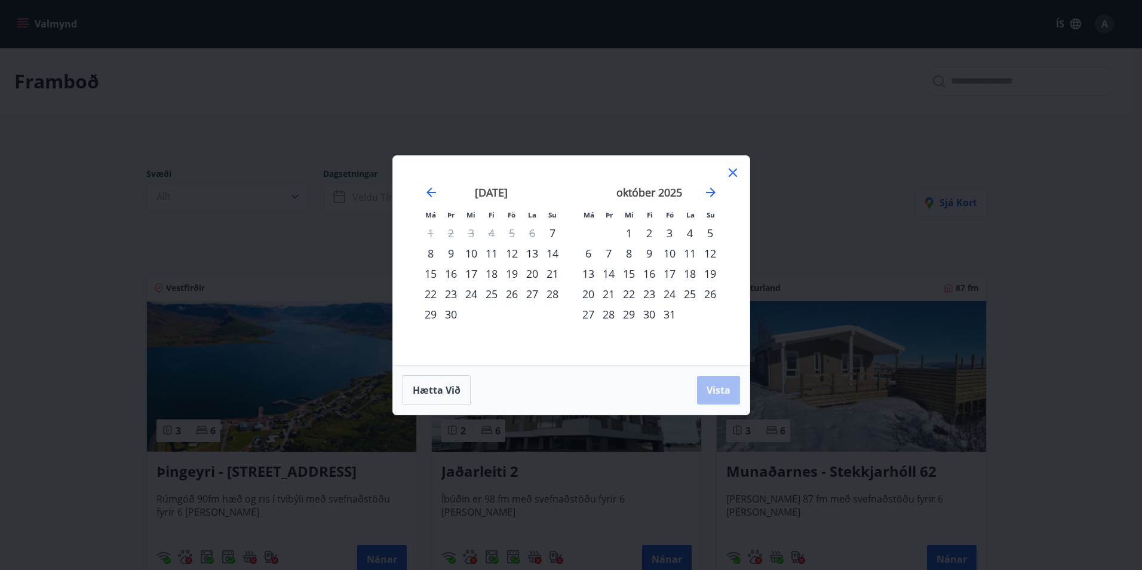
click at [490, 256] on div "11" at bounding box center [491, 253] width 20 height 20
click at [549, 256] on div "14" at bounding box center [552, 253] width 20 height 20
click at [718, 388] on span "Vista" at bounding box center [718, 389] width 24 height 13
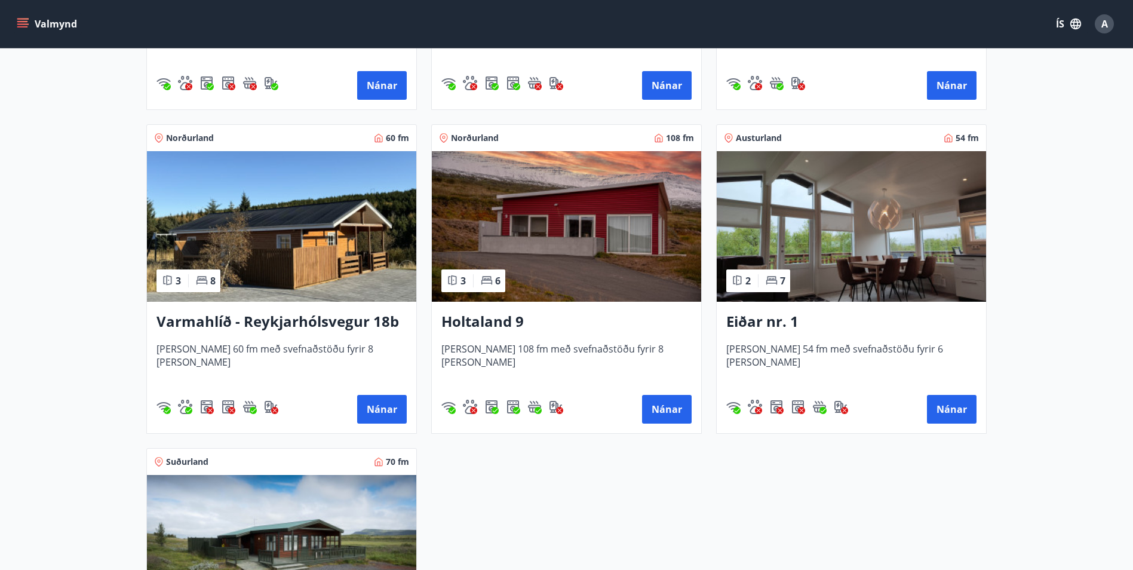
scroll to position [776, 0]
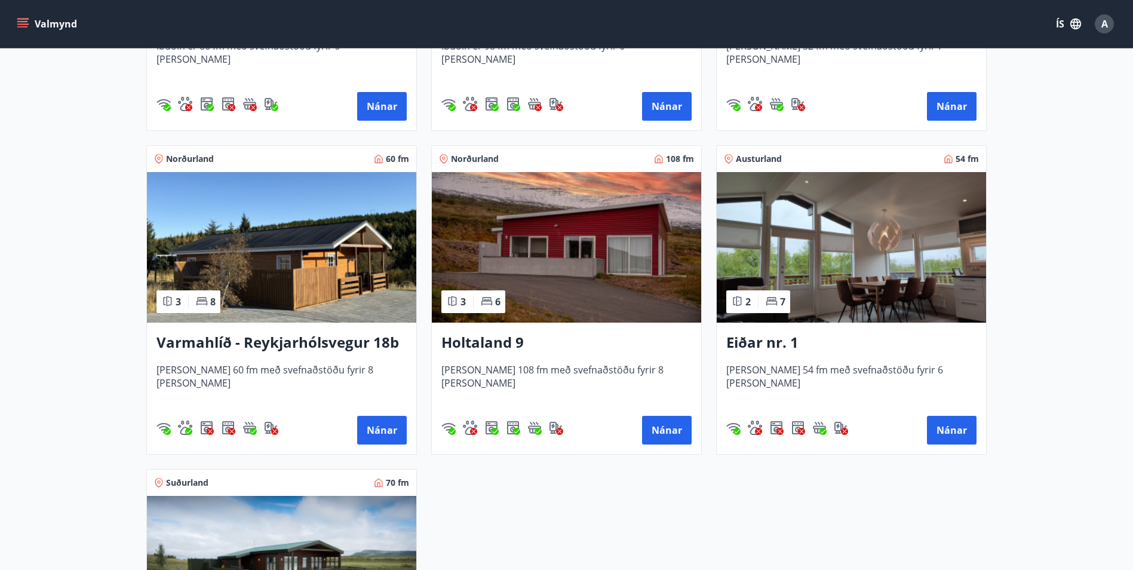
click at [513, 340] on h3 "Holtaland 9" at bounding box center [566, 342] width 250 height 21
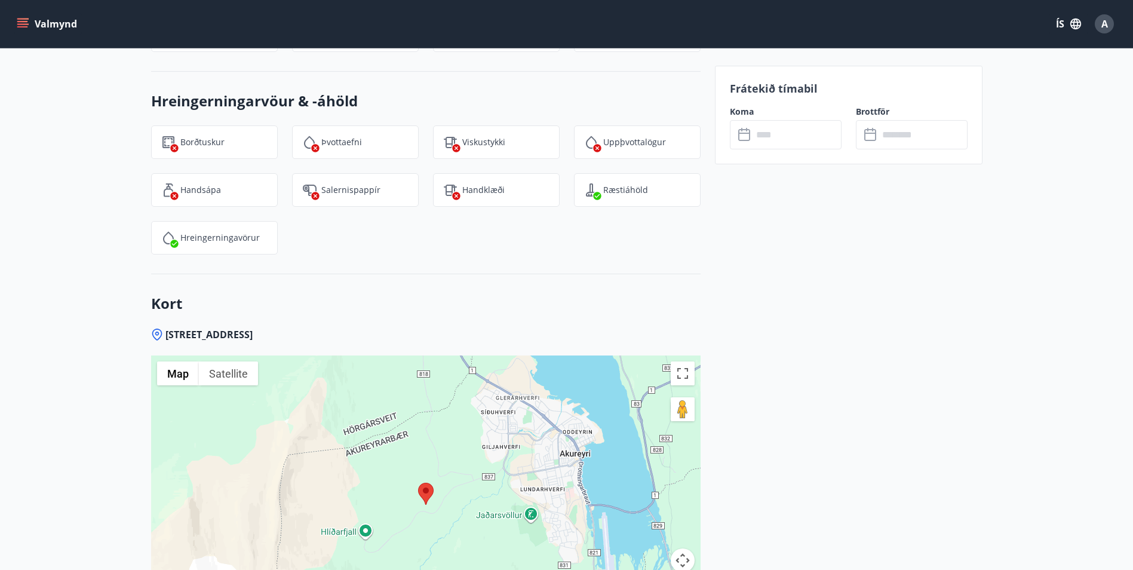
scroll to position [1709, 0]
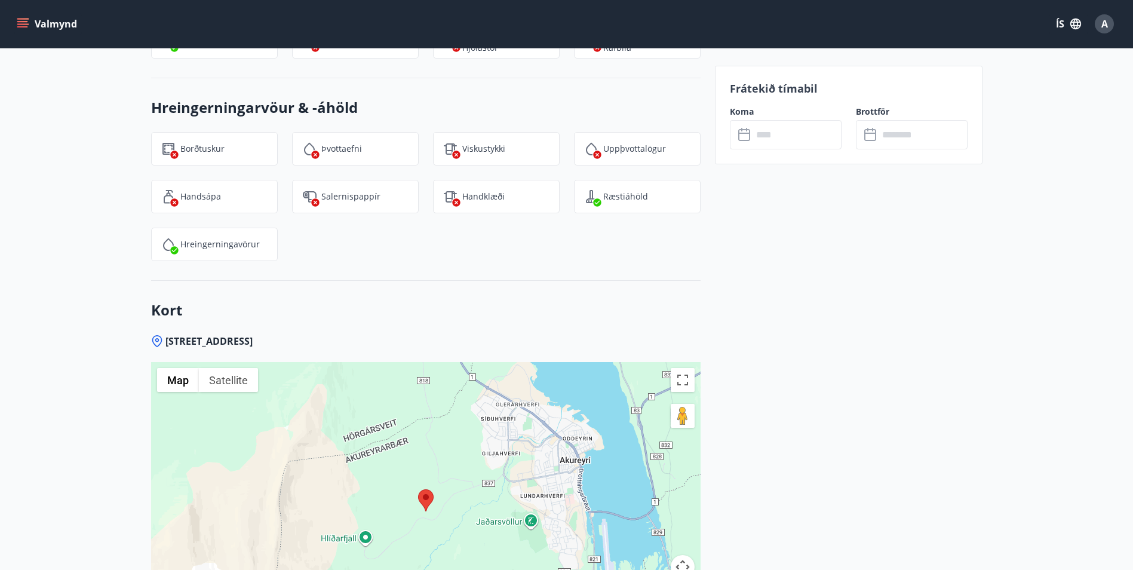
click at [783, 137] on input "text" at bounding box center [796, 134] width 89 height 29
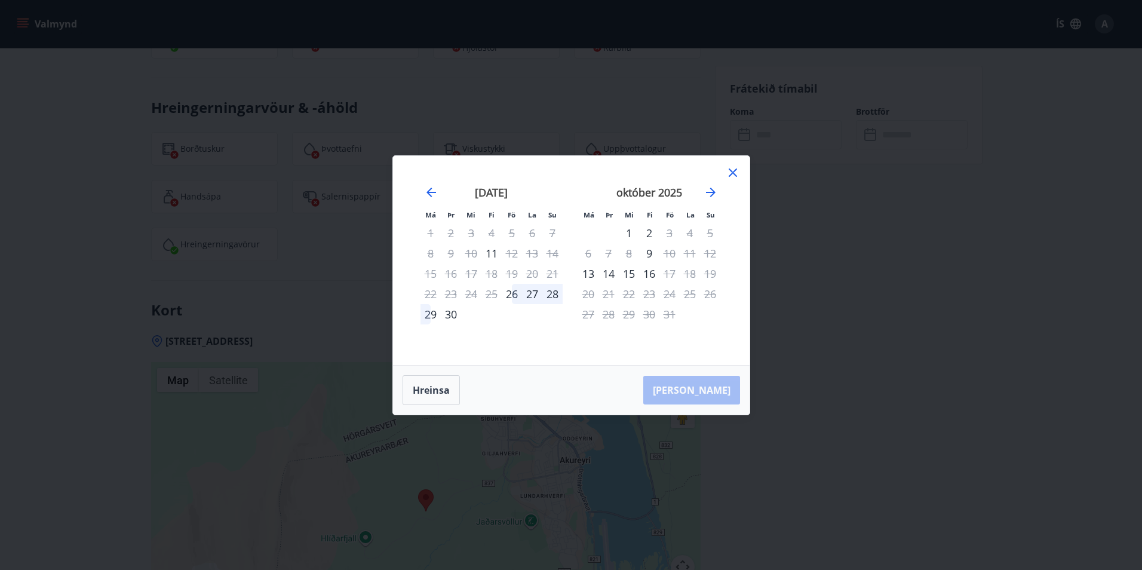
click at [734, 171] on icon at bounding box center [732, 172] width 8 height 8
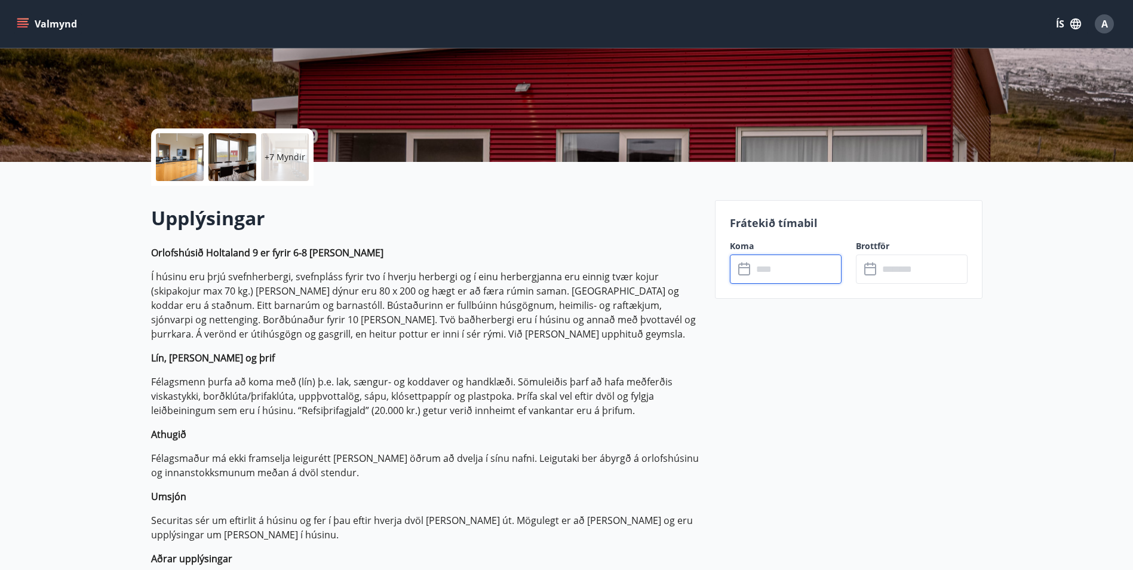
scroll to position [0, 0]
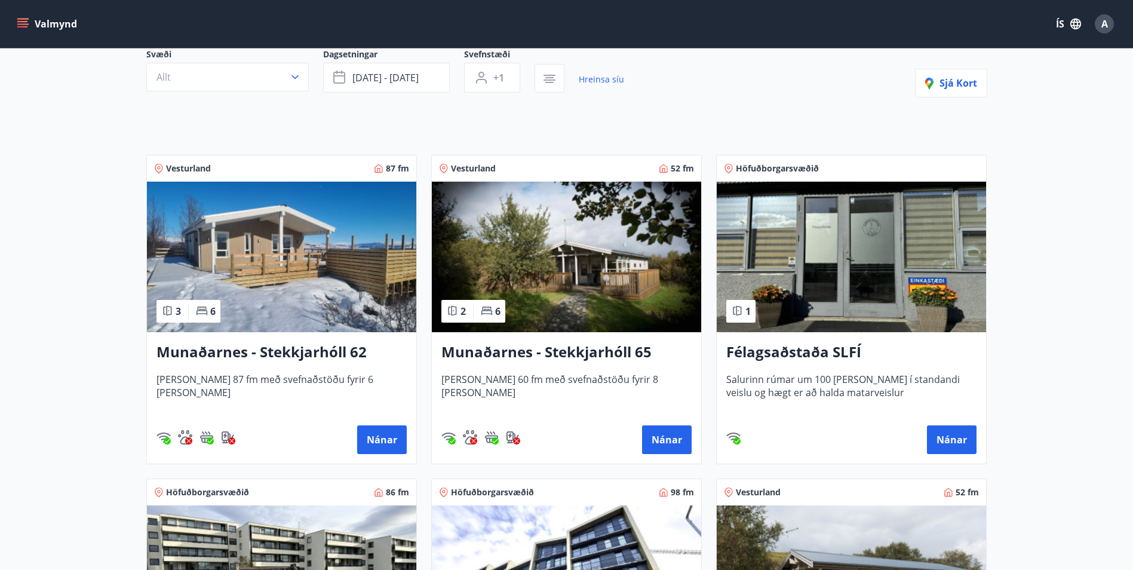
click at [339, 352] on h3 "Munaðarnes - Stekkjarhóll 62" at bounding box center [281, 352] width 250 height 21
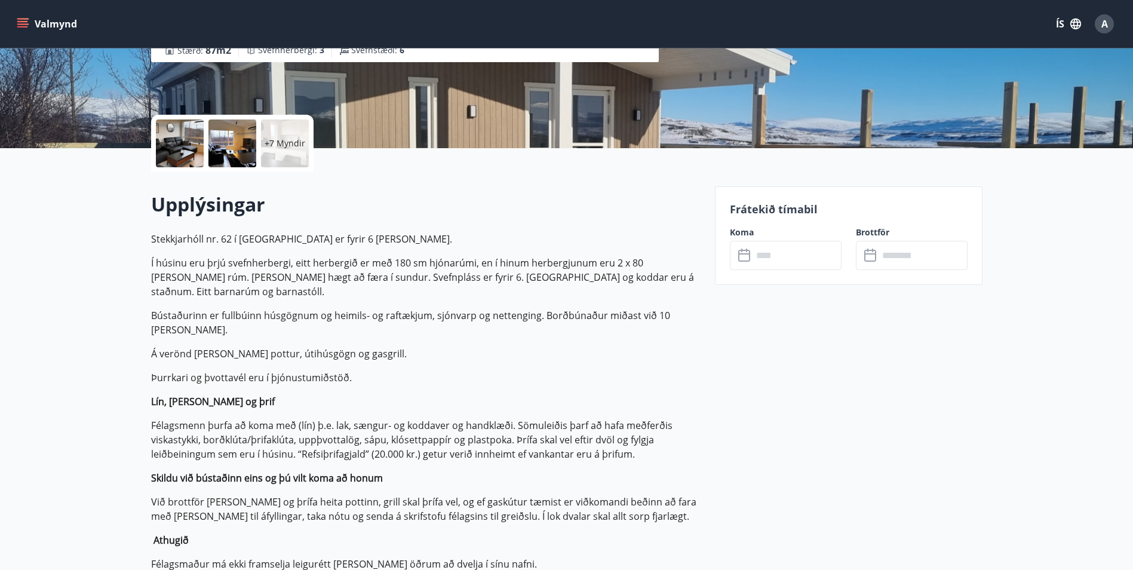
scroll to position [239, 0]
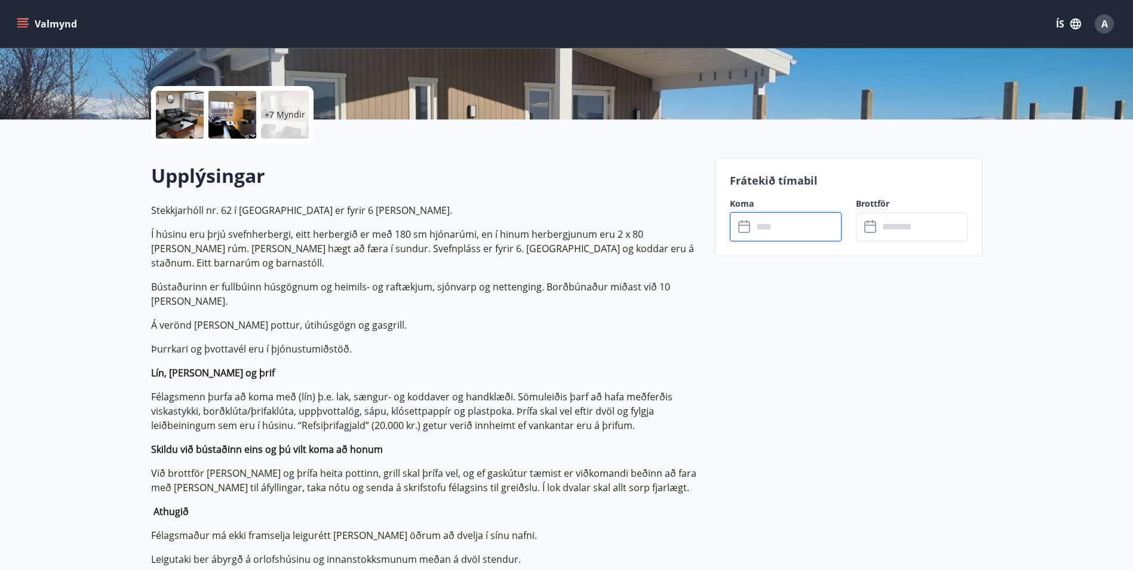
click at [797, 227] on input "text" at bounding box center [796, 226] width 89 height 29
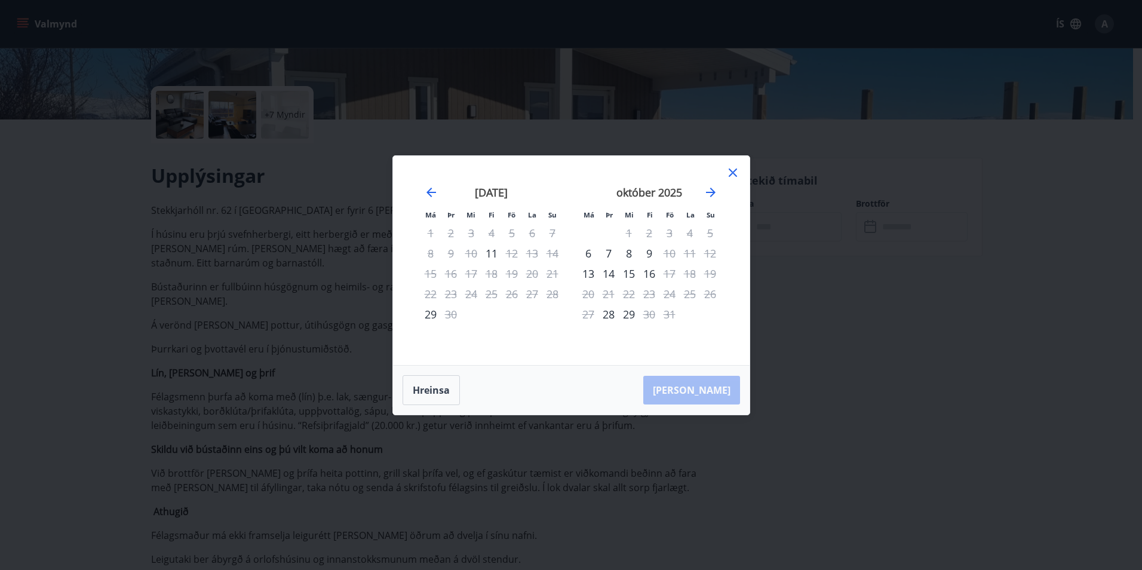
click at [732, 173] on icon at bounding box center [732, 172] width 8 height 8
